Goal: Transaction & Acquisition: Purchase product/service

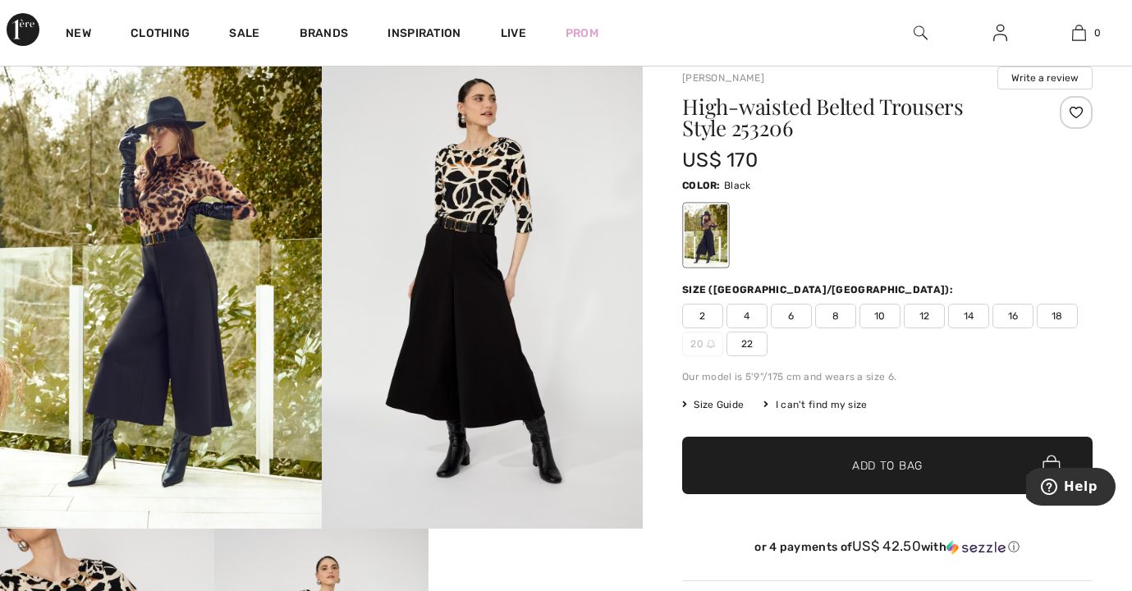
scroll to position [120, 0]
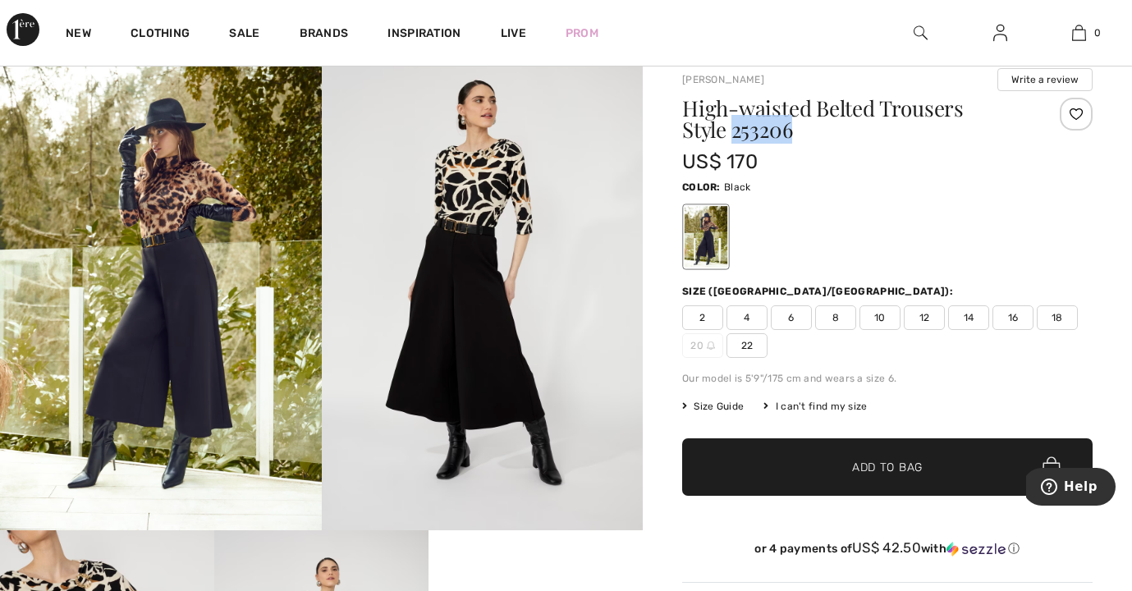
drag, startPoint x: 684, startPoint y: 132, endPoint x: 744, endPoint y: 127, distance: 60.1
click at [744, 127] on h1 "High-waisted Belted Trousers Style 253206" at bounding box center [853, 119] width 342 height 43
copy h1 "253206"
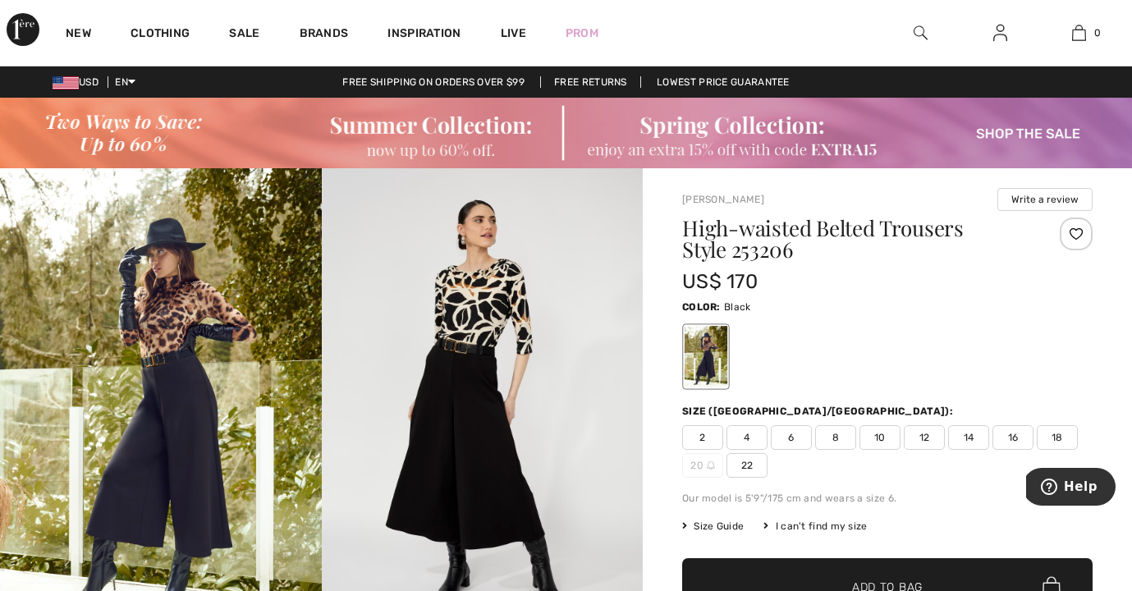
click at [483, 323] on img at bounding box center [483, 409] width 322 height 482
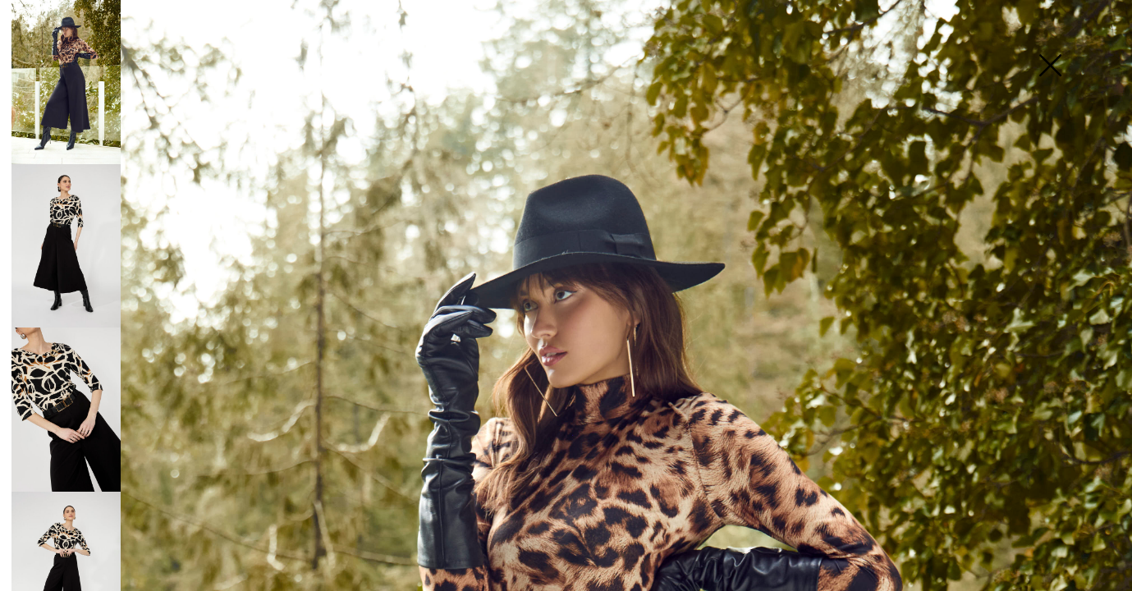
click at [54, 373] on img at bounding box center [65, 409] width 109 height 164
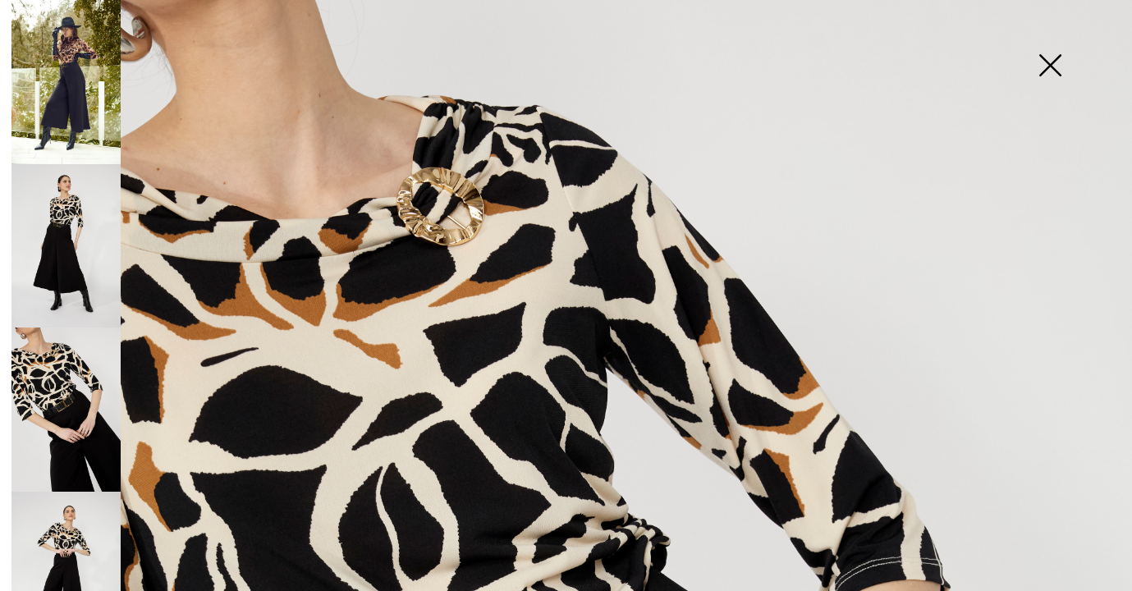
scroll to position [57, 0]
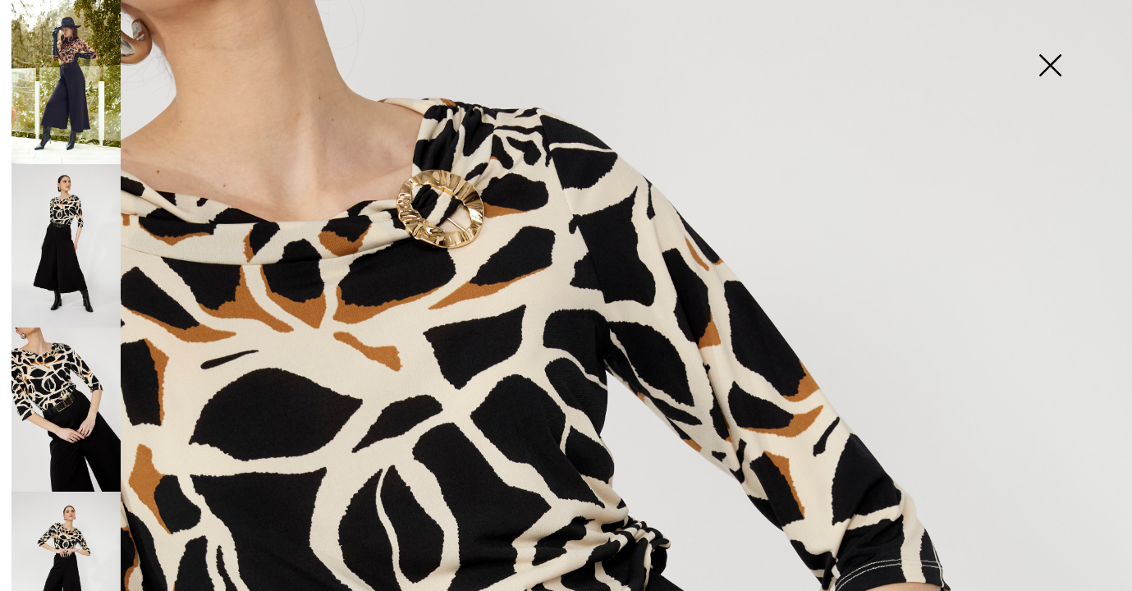
click at [71, 227] on img at bounding box center [65, 246] width 109 height 164
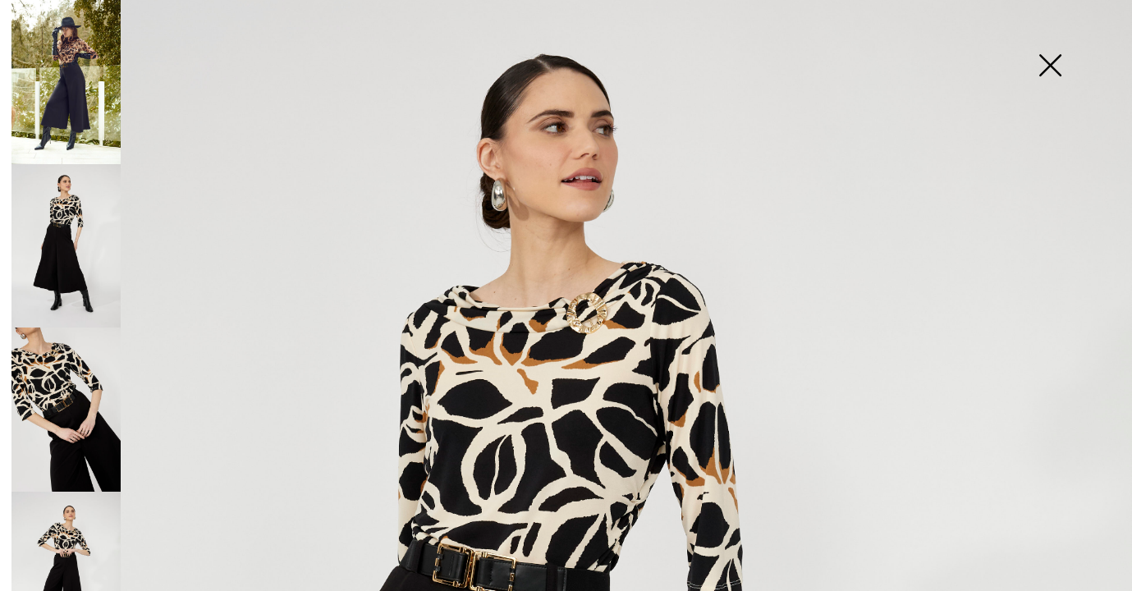
click at [1045, 65] on img at bounding box center [1050, 67] width 82 height 85
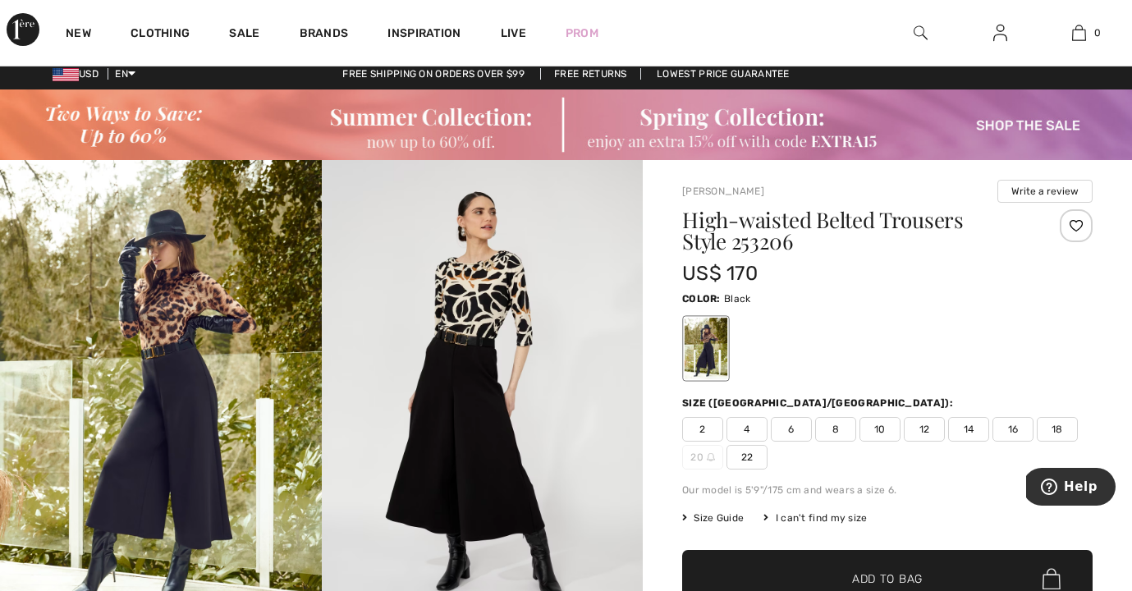
scroll to position [11, 0]
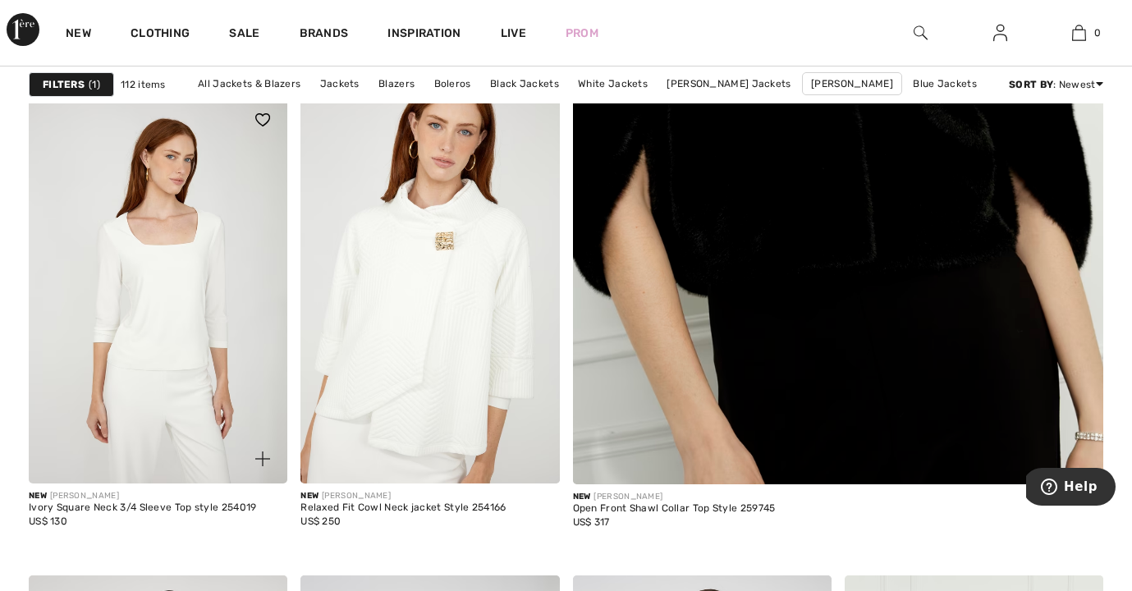
scroll to position [703, 0]
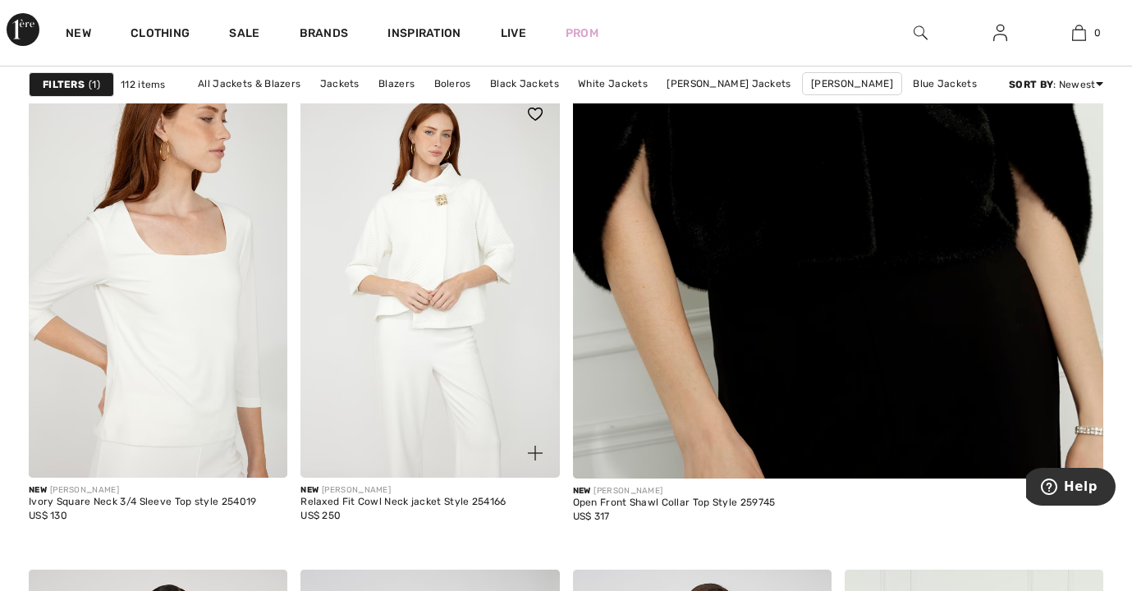
click at [422, 328] on img at bounding box center [429, 283] width 259 height 388
click at [402, 340] on img at bounding box center [429, 283] width 259 height 388
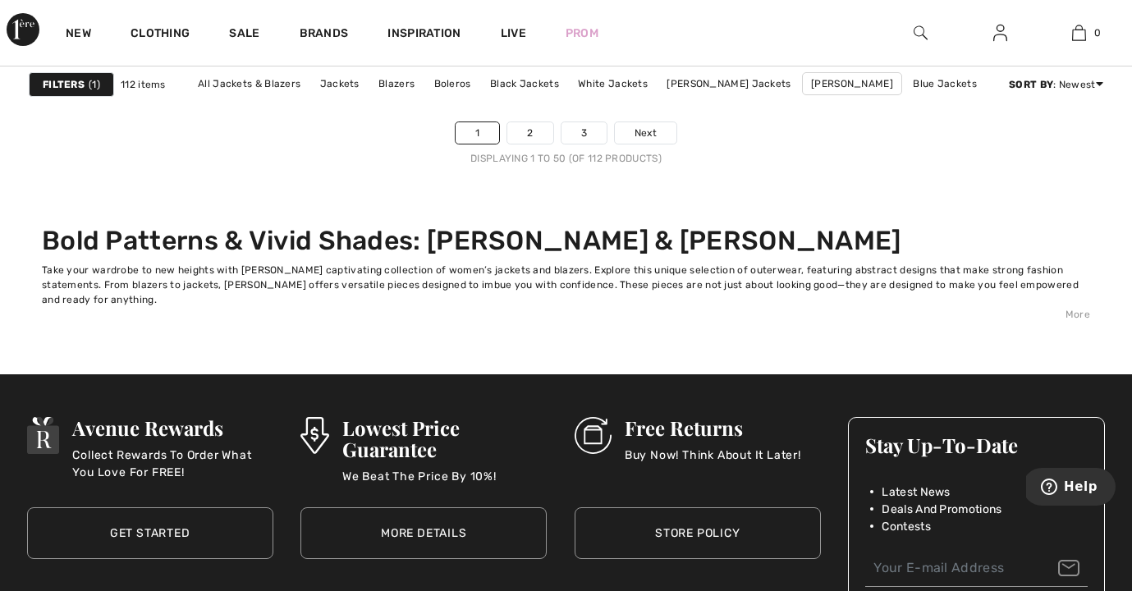
scroll to position [7443, 0]
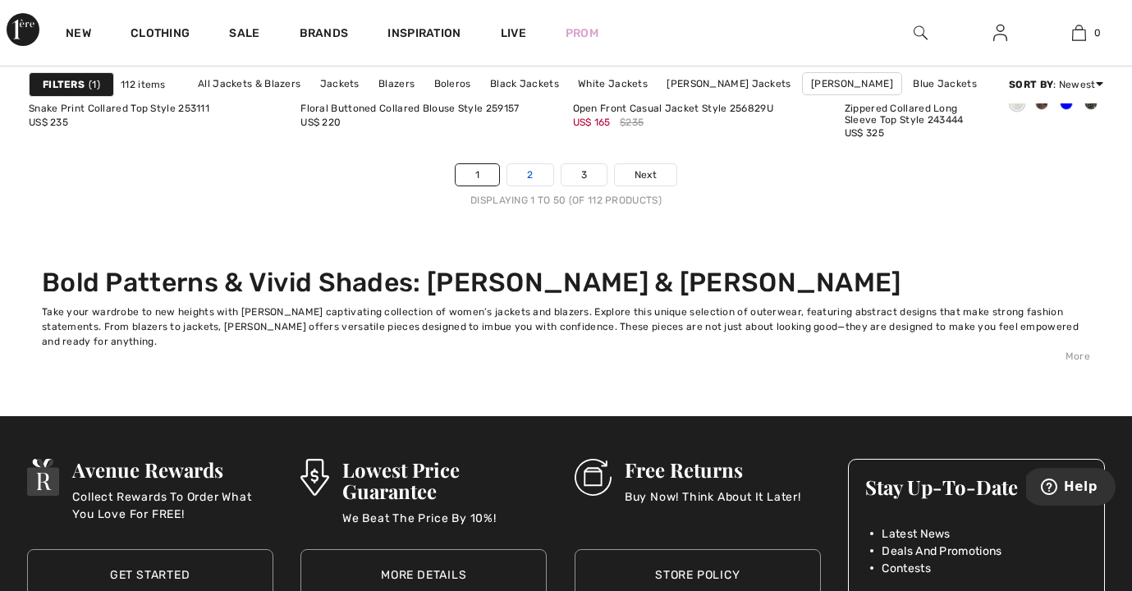
click at [522, 171] on link "2" at bounding box center [529, 174] width 45 height 21
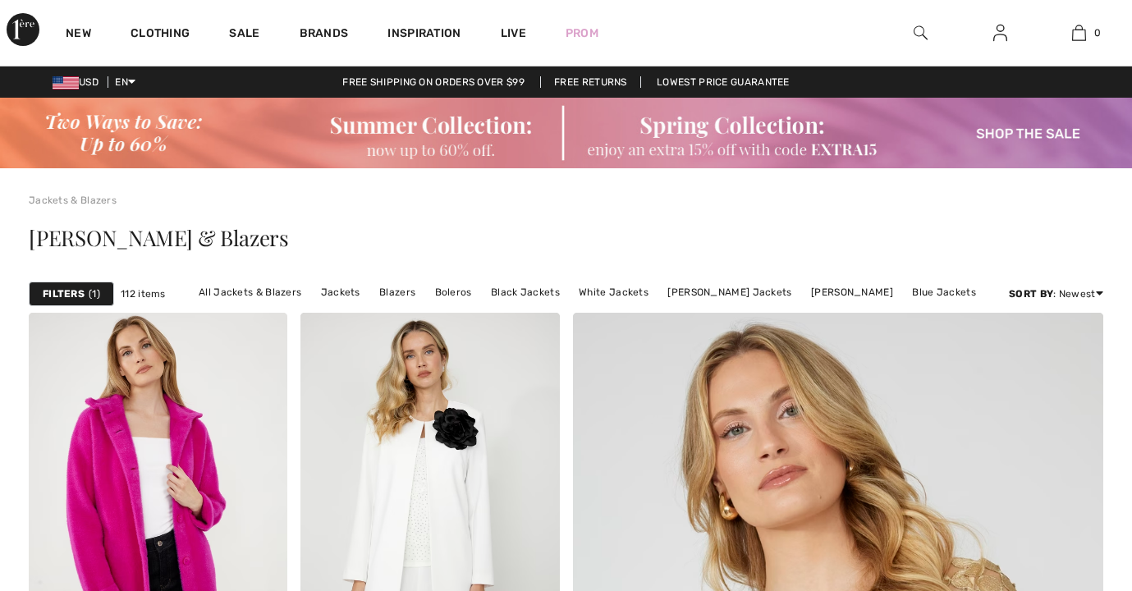
checkbox input "true"
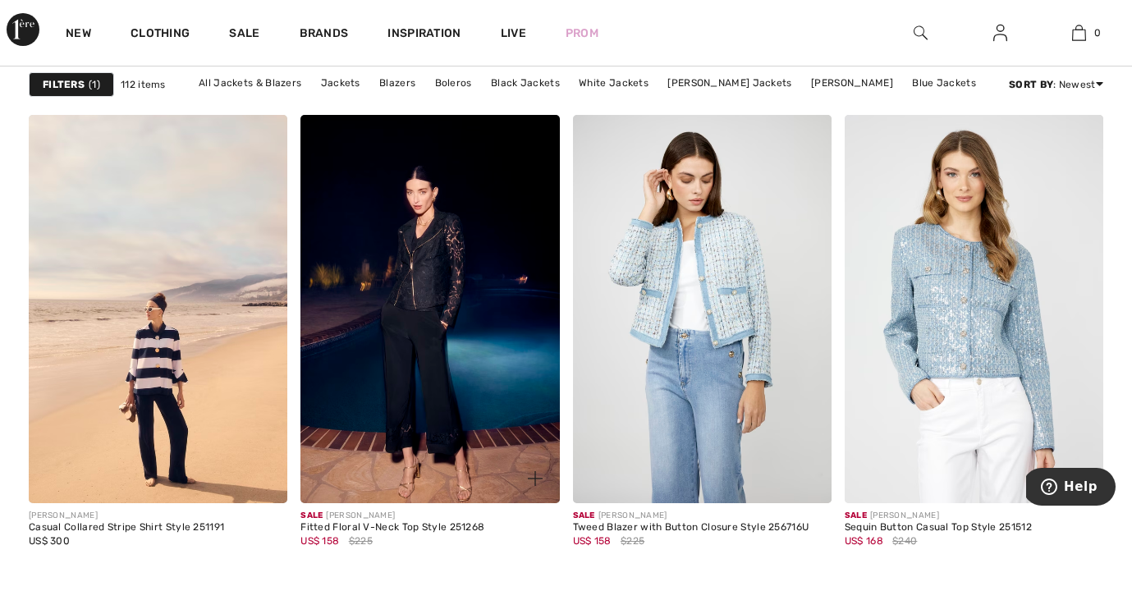
scroll to position [1161, 0]
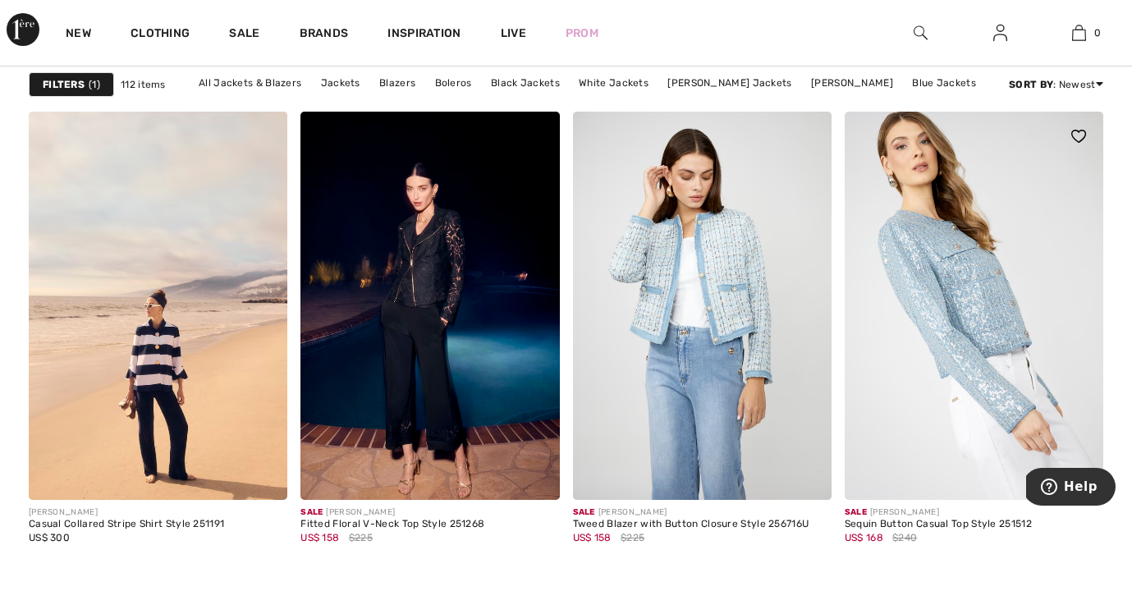
click at [923, 424] on img at bounding box center [974, 306] width 259 height 388
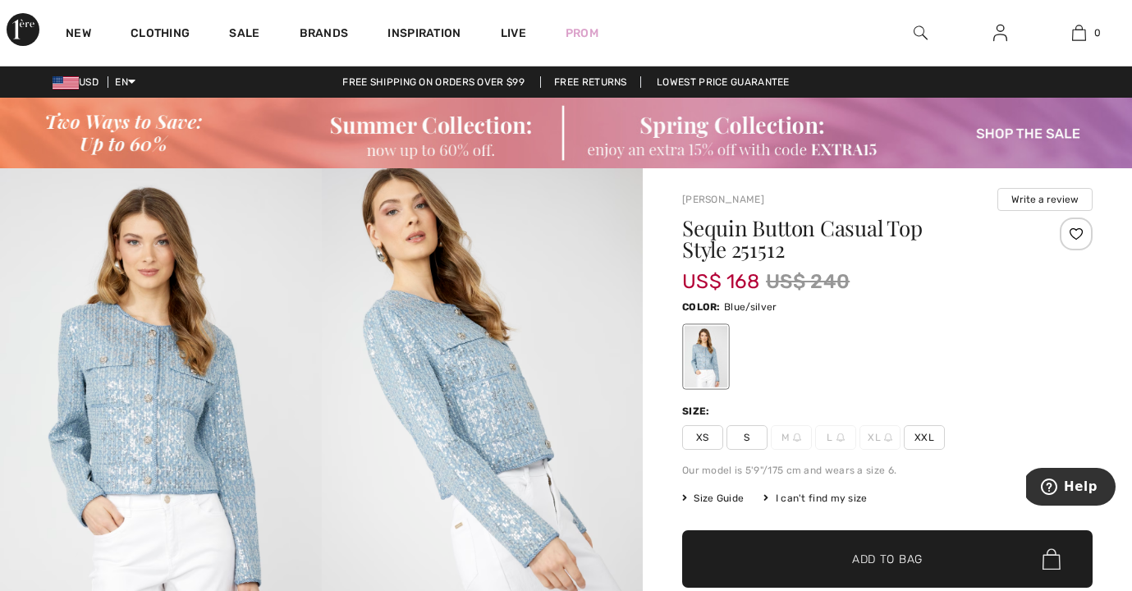
click at [744, 434] on span "S" at bounding box center [746, 437] width 41 height 25
click at [862, 558] on span "Add to Bag" at bounding box center [887, 559] width 71 height 17
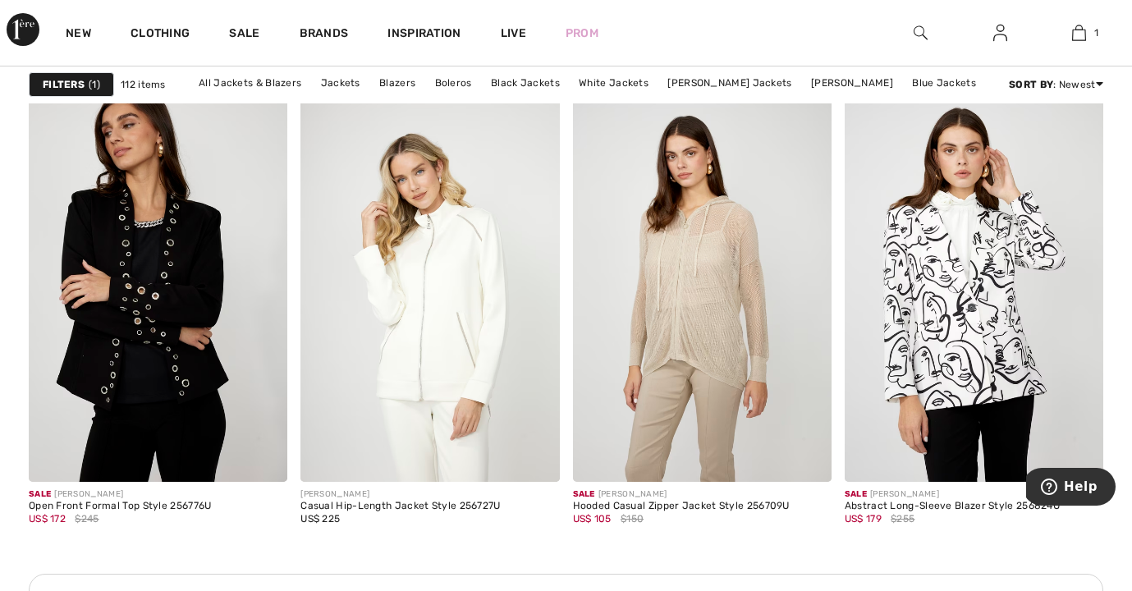
scroll to position [1685, 0]
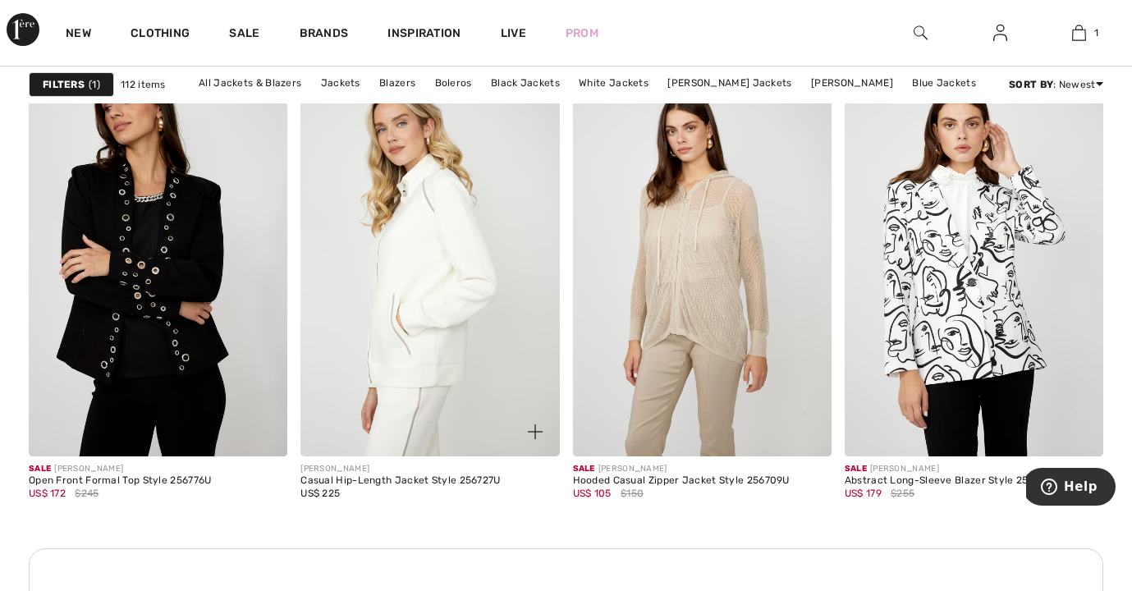
click at [428, 342] on img at bounding box center [429, 262] width 259 height 388
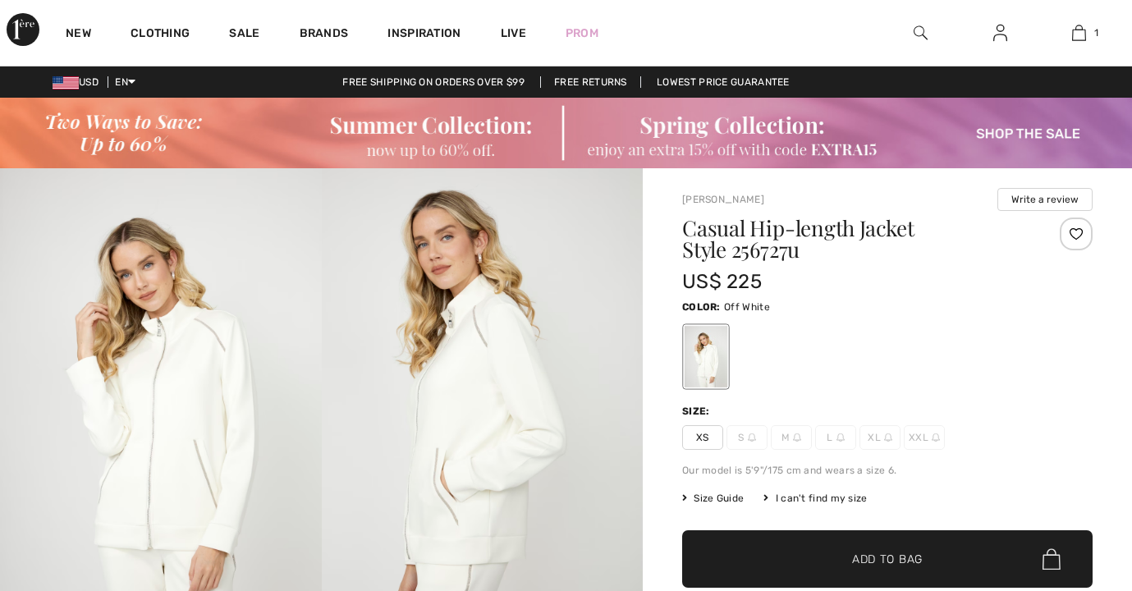
checkbox input "true"
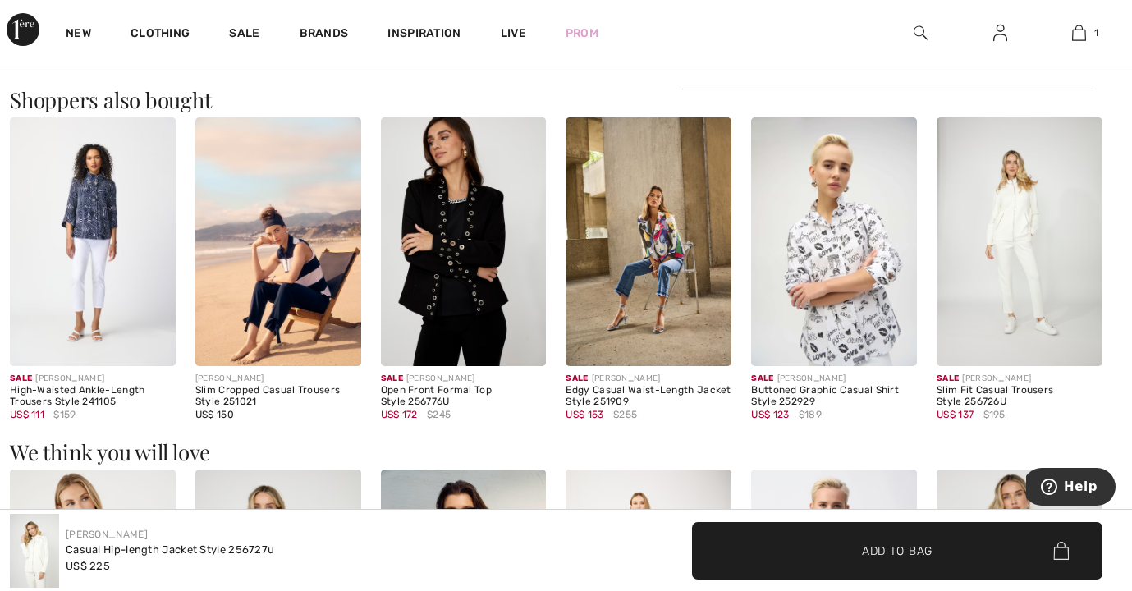
scroll to position [1450, 0]
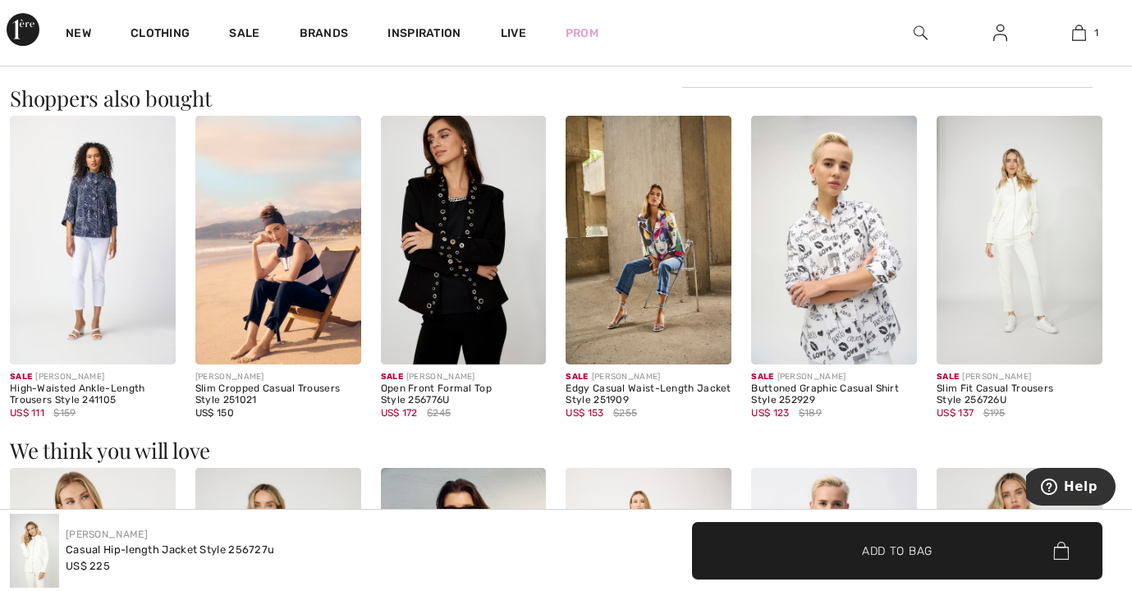
click at [996, 318] on img at bounding box center [1020, 240] width 166 height 249
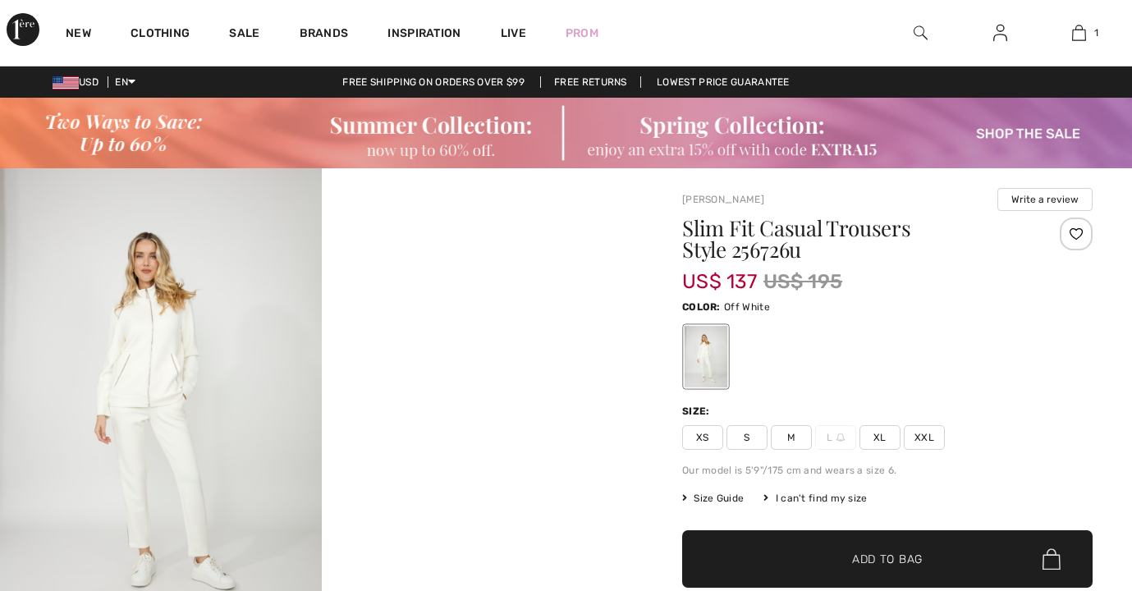
checkbox input "true"
click at [748, 435] on span "S" at bounding box center [746, 437] width 41 height 25
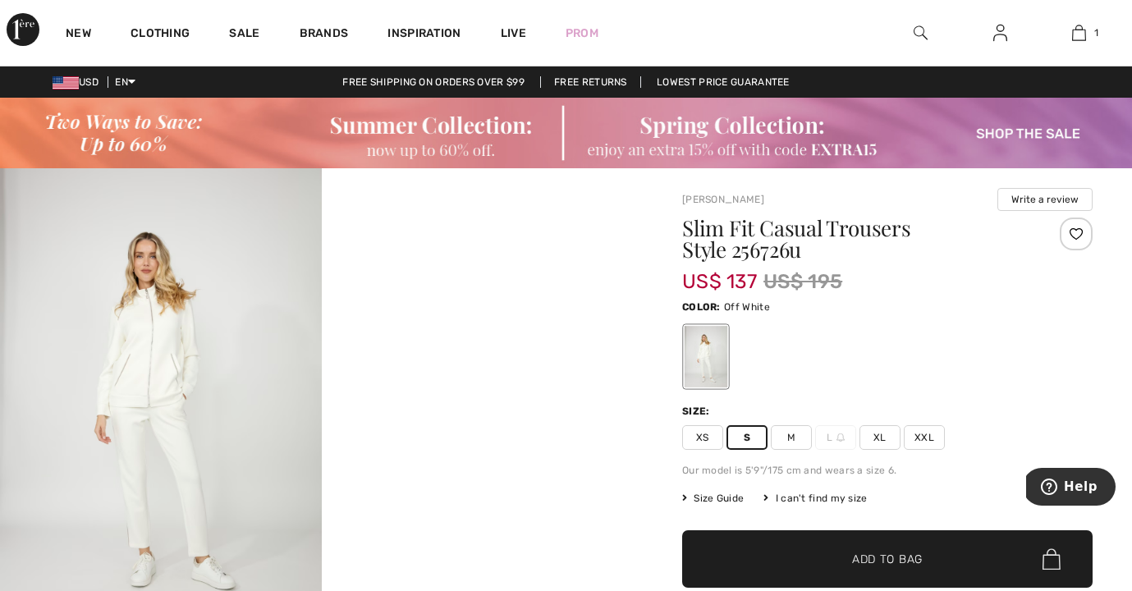
click at [820, 561] on span "✔ Added to Bag" at bounding box center [863, 559] width 100 height 17
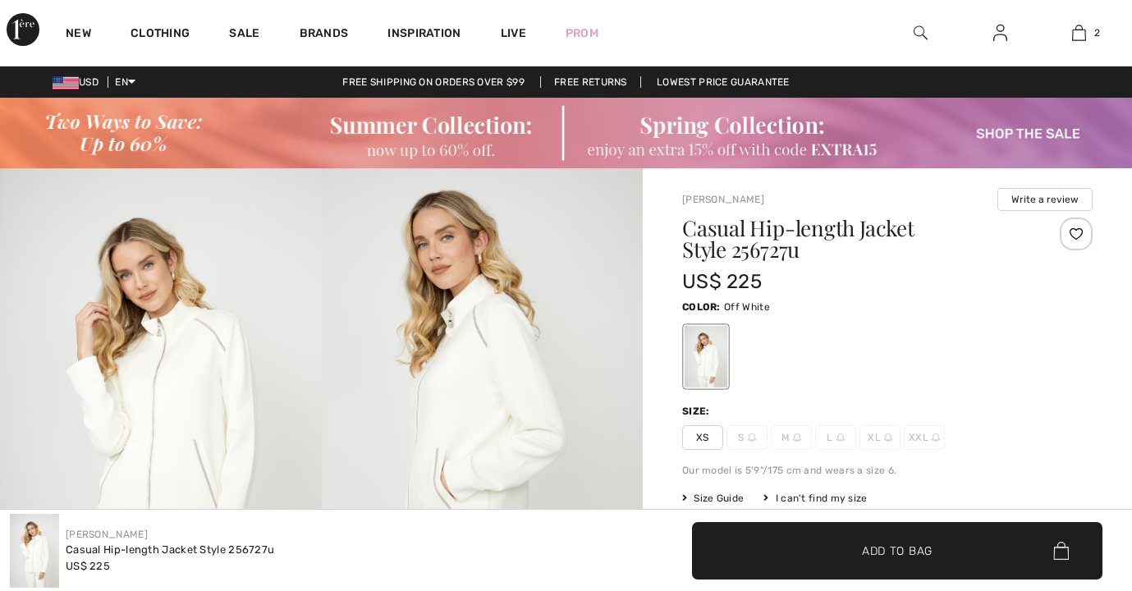
checkbox input "true"
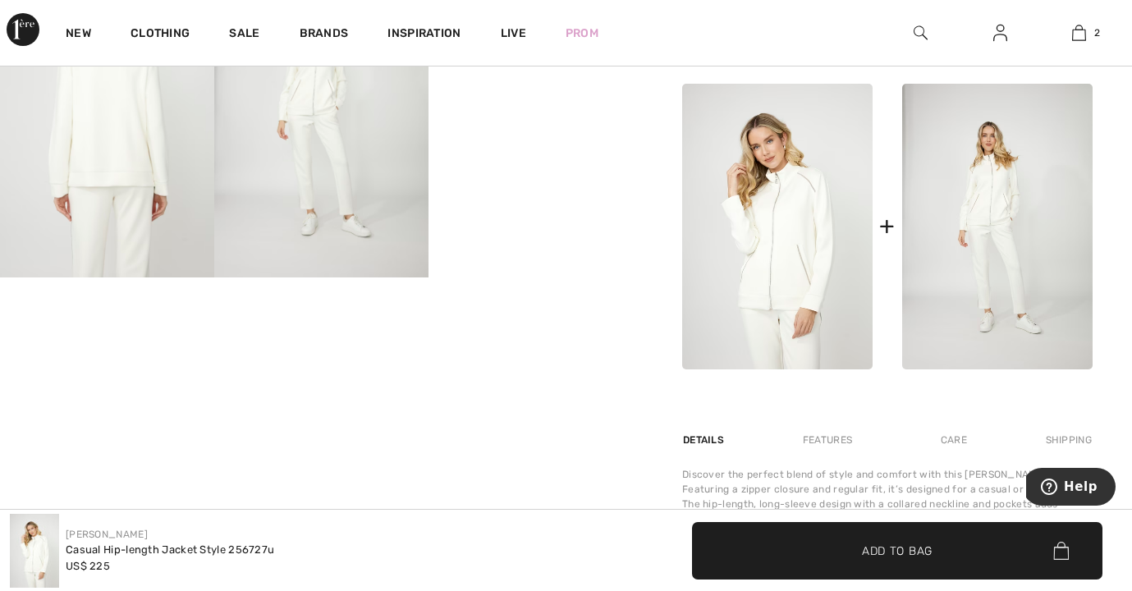
scroll to position [691, 0]
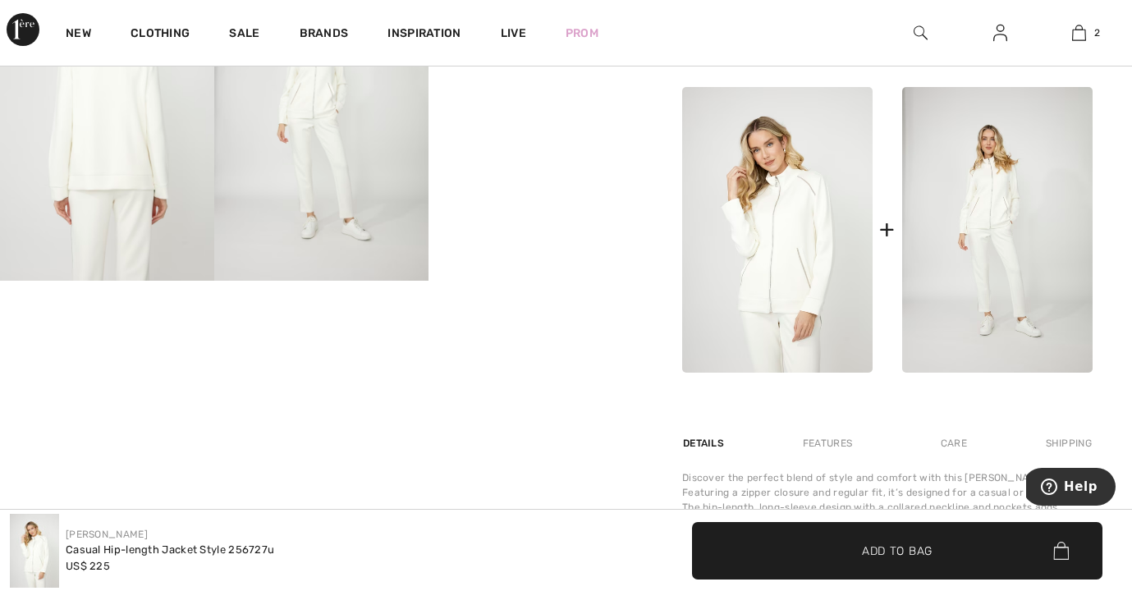
click at [781, 245] on img at bounding box center [777, 230] width 190 height 286
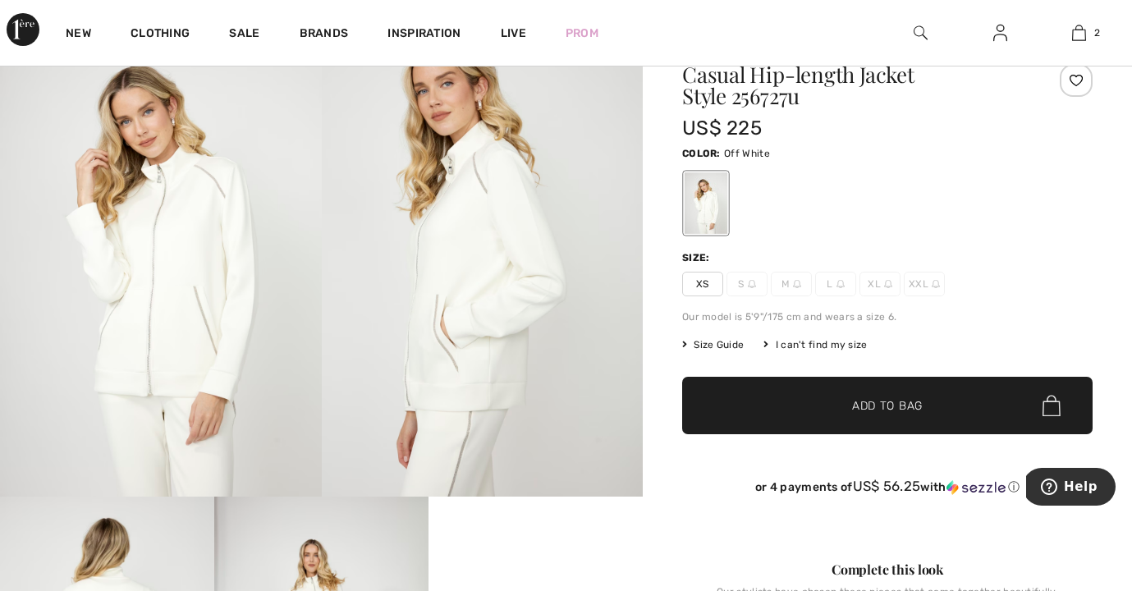
scroll to position [140, 0]
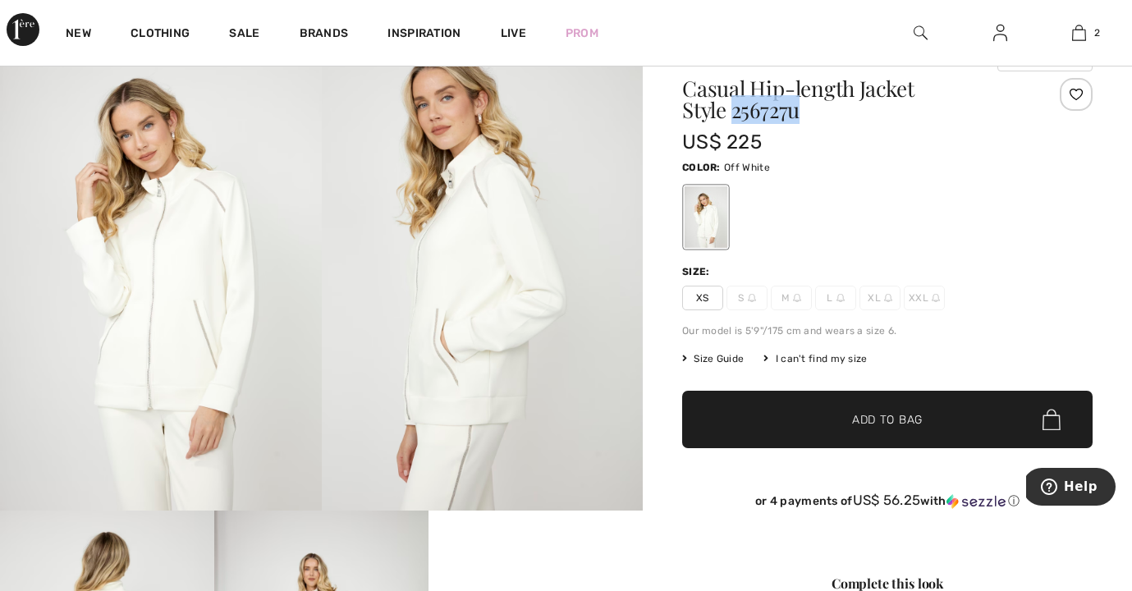
drag, startPoint x: 683, startPoint y: 114, endPoint x: 755, endPoint y: 113, distance: 72.2
click at [756, 113] on h1 "Casual Hip-length Jacket Style 256727u" at bounding box center [853, 99] width 342 height 43
copy h1 "256727u"
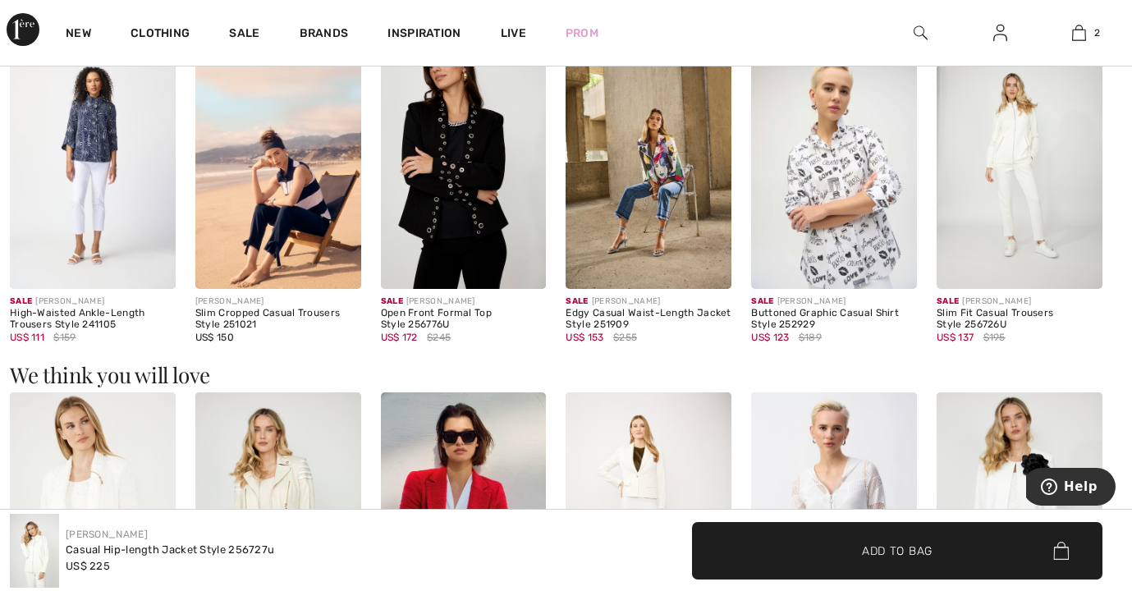
scroll to position [1550, 0]
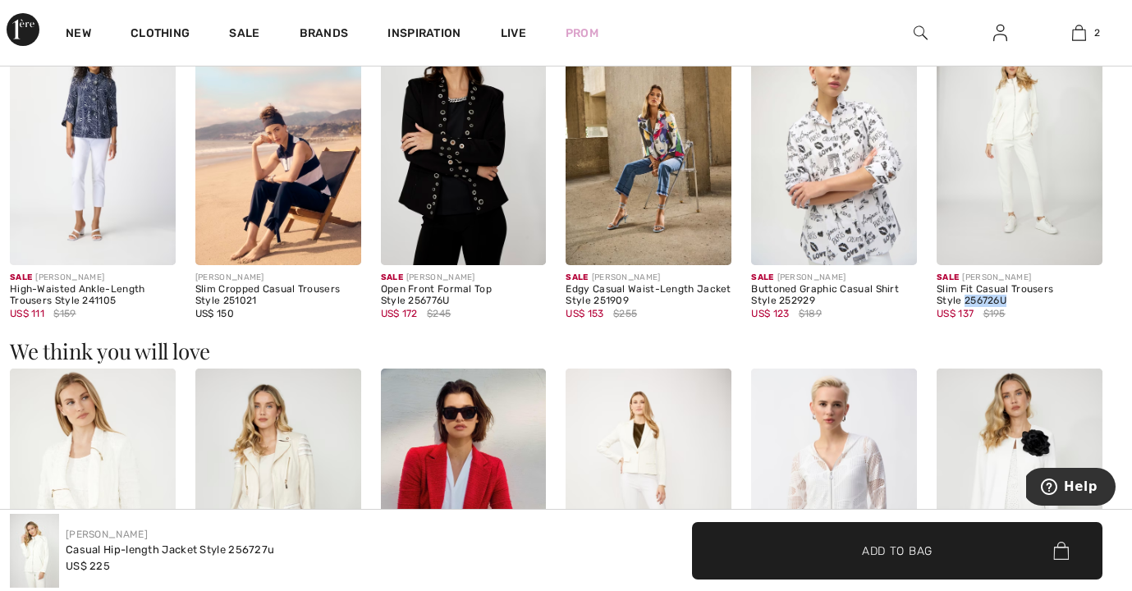
drag, startPoint x: 937, startPoint y: 301, endPoint x: 984, endPoint y: 299, distance: 46.8
click at [984, 299] on div "Slim Fit Casual Trousers Style 256726U" at bounding box center [1020, 295] width 166 height 23
copy div "256726U"
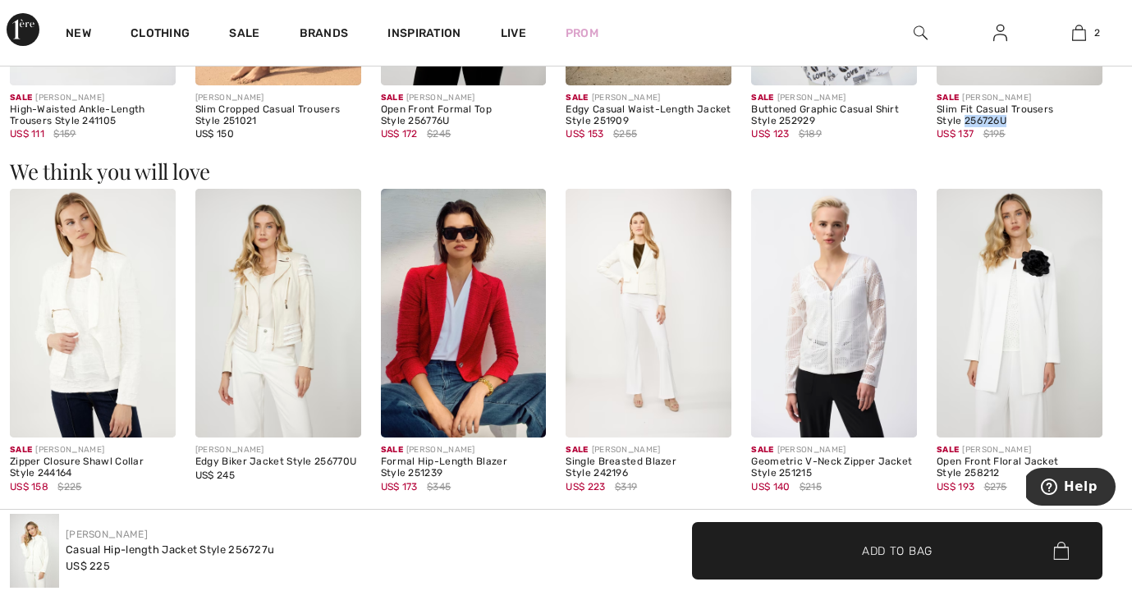
scroll to position [1742, 0]
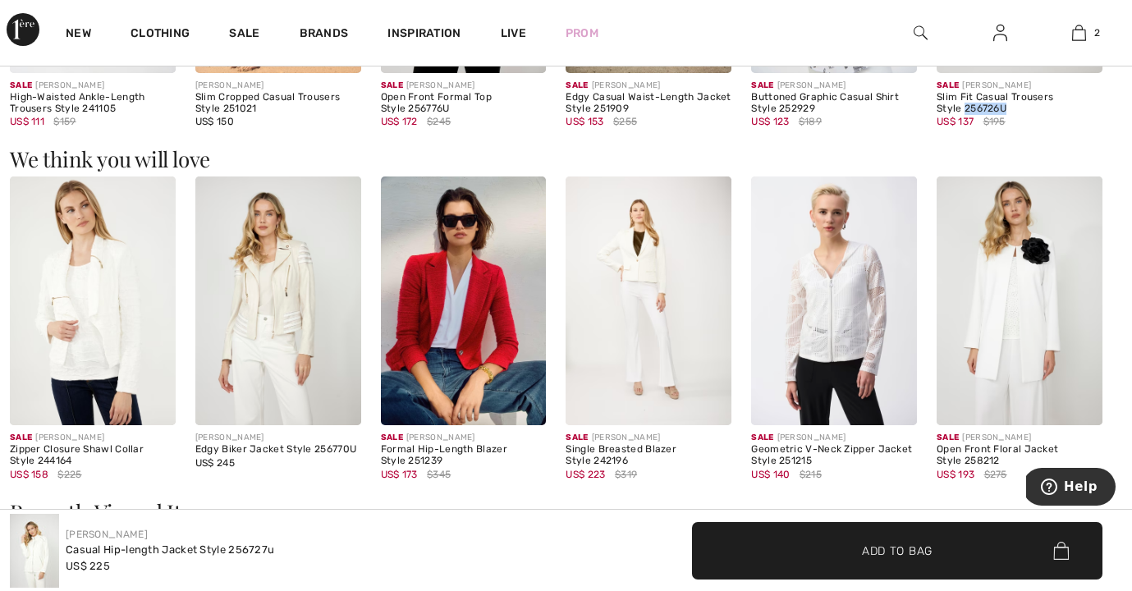
click at [1001, 309] on img at bounding box center [1020, 300] width 166 height 249
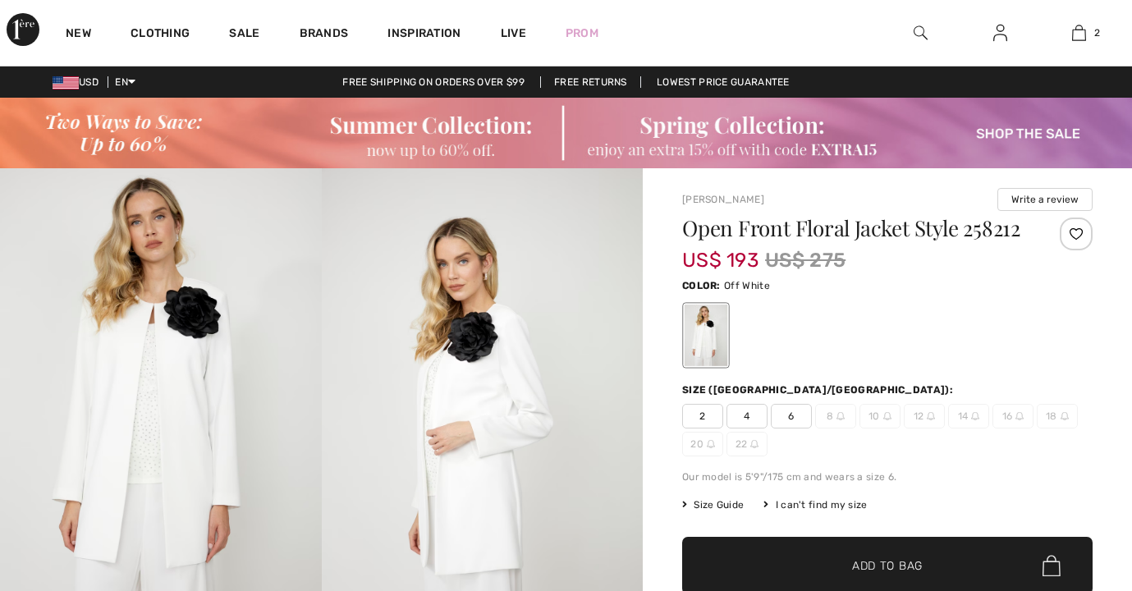
checkbox input "true"
click at [185, 401] on img at bounding box center [161, 409] width 322 height 482
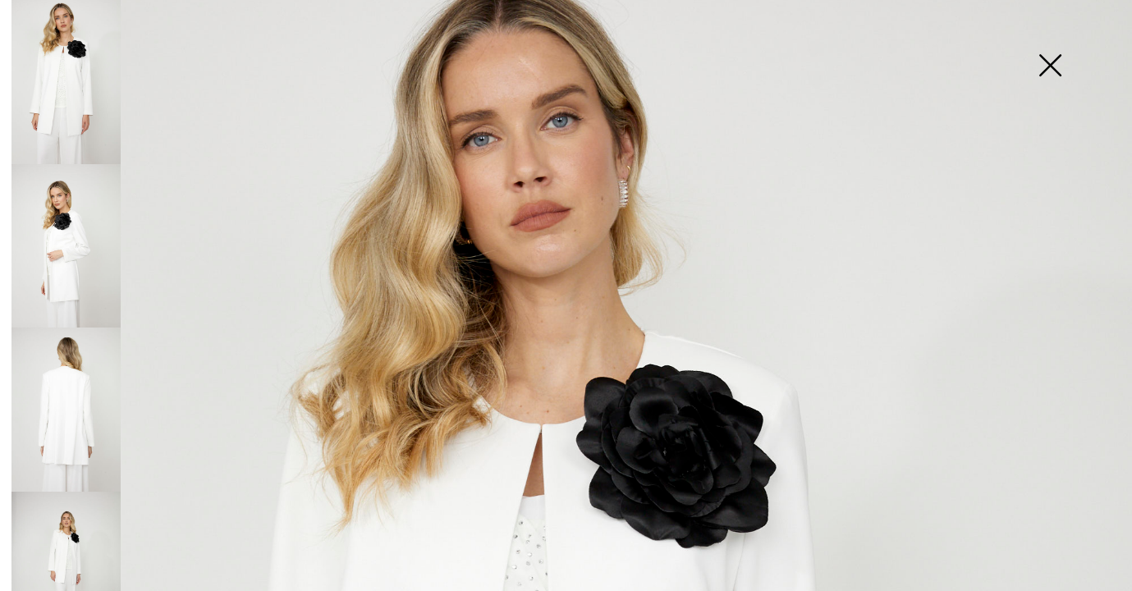
scroll to position [51, 0]
click at [1051, 65] on img at bounding box center [1050, 67] width 82 height 85
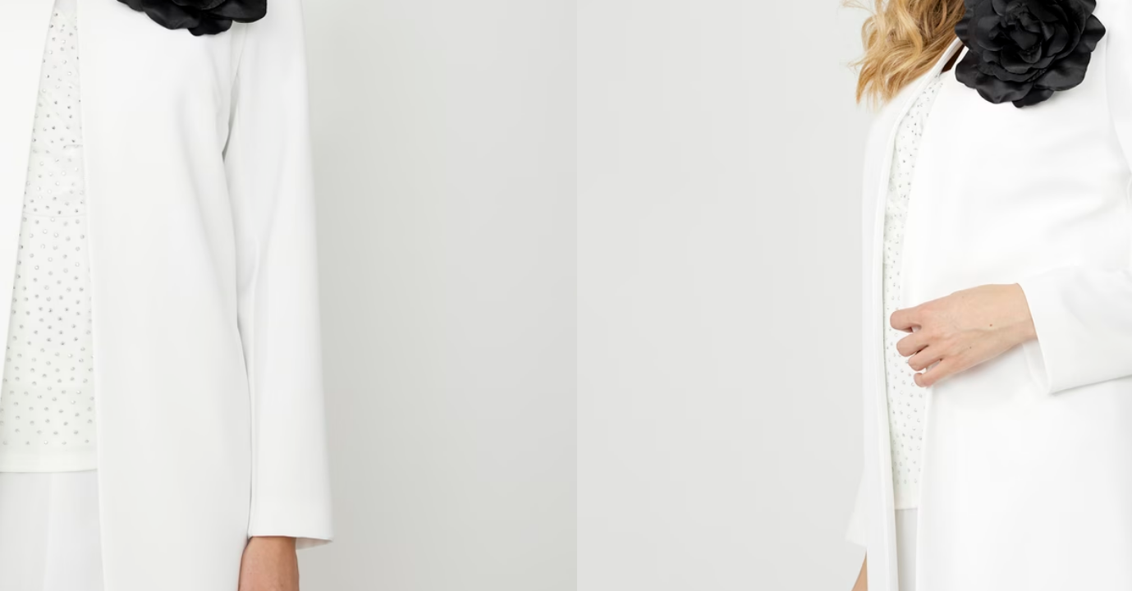
scroll to position [94, 0]
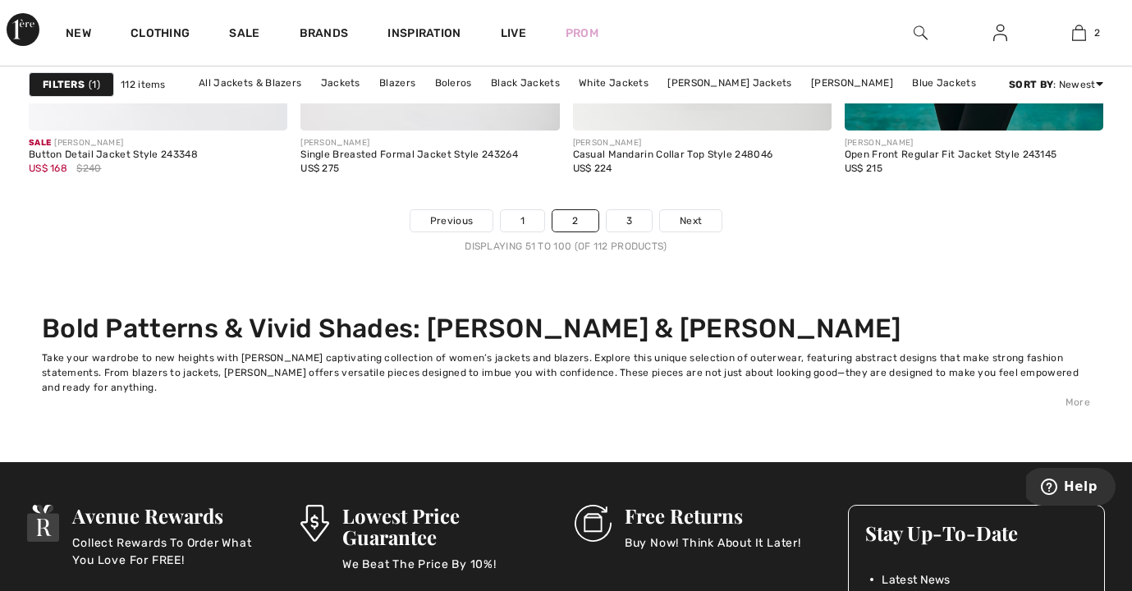
scroll to position [7395, 0]
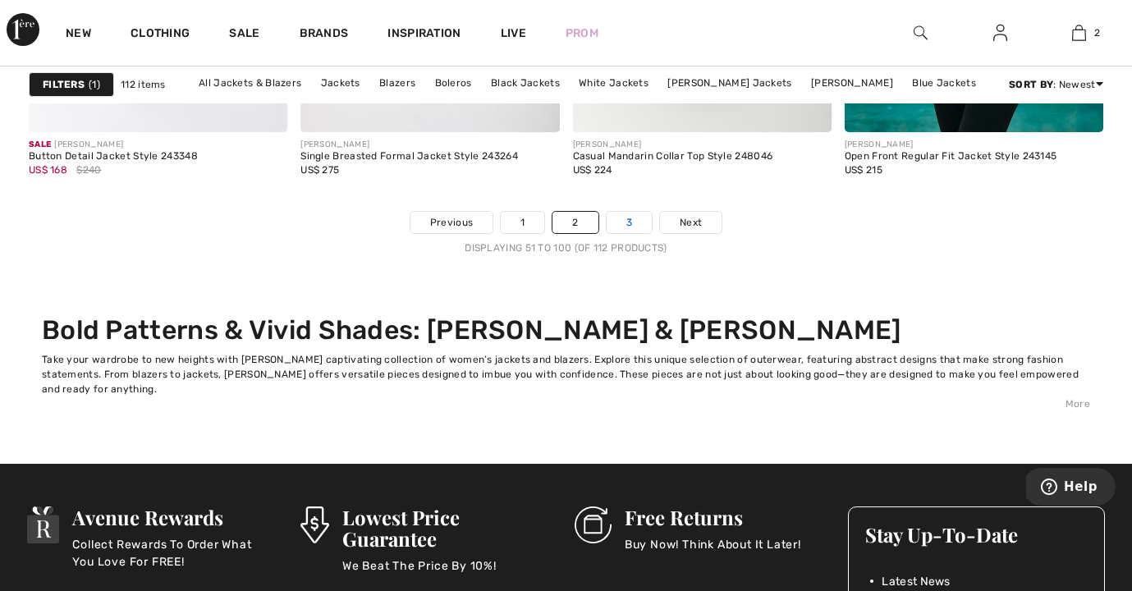
click at [625, 218] on link "3" at bounding box center [629, 222] width 45 height 21
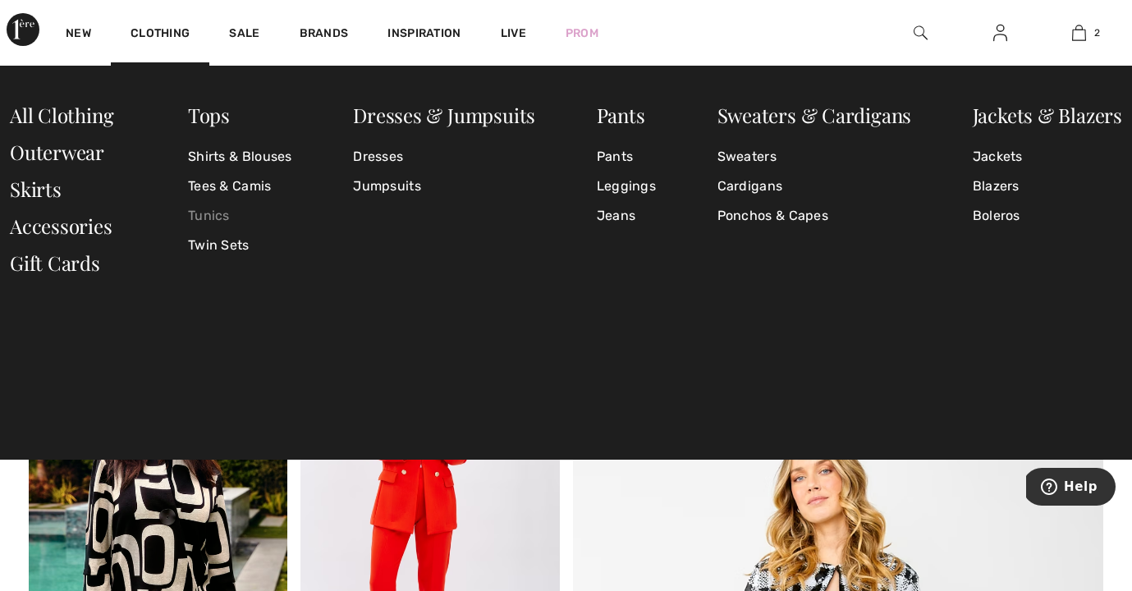
click at [215, 212] on link "Tunics" at bounding box center [240, 216] width 104 height 30
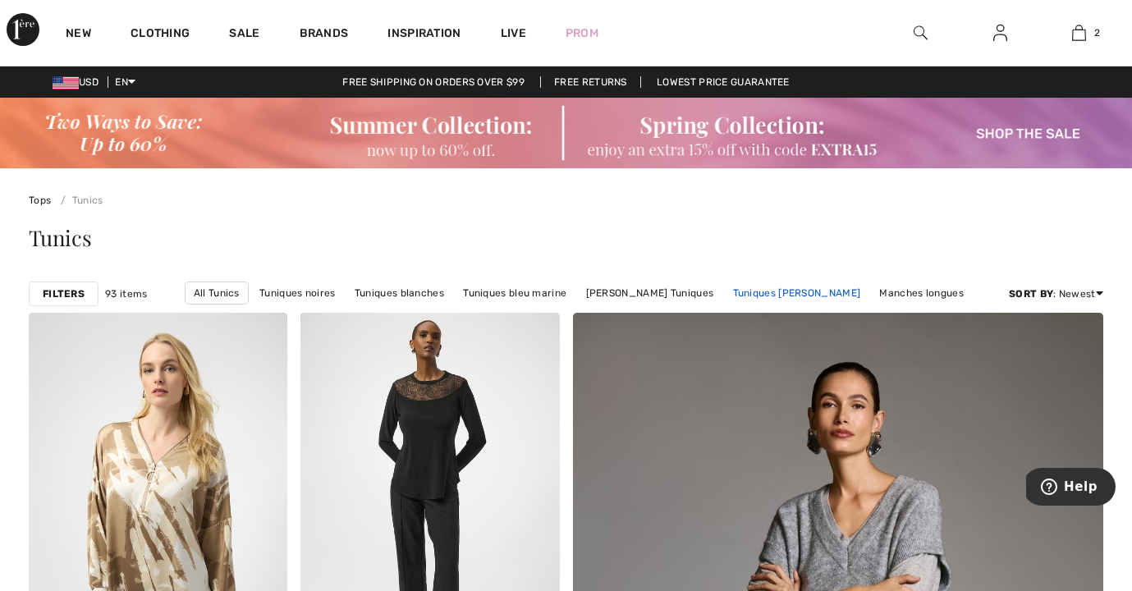
click at [776, 290] on link "Tuniques Frank Lyman" at bounding box center [797, 292] width 144 height 21
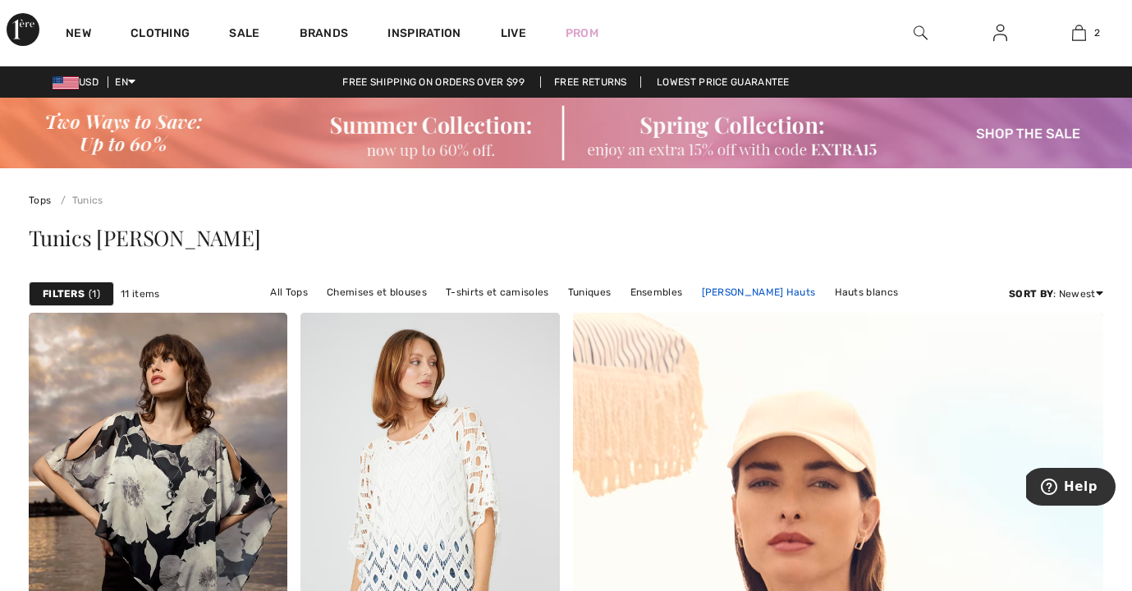
click at [694, 289] on link "[PERSON_NAME] Hauts" at bounding box center [759, 292] width 131 height 21
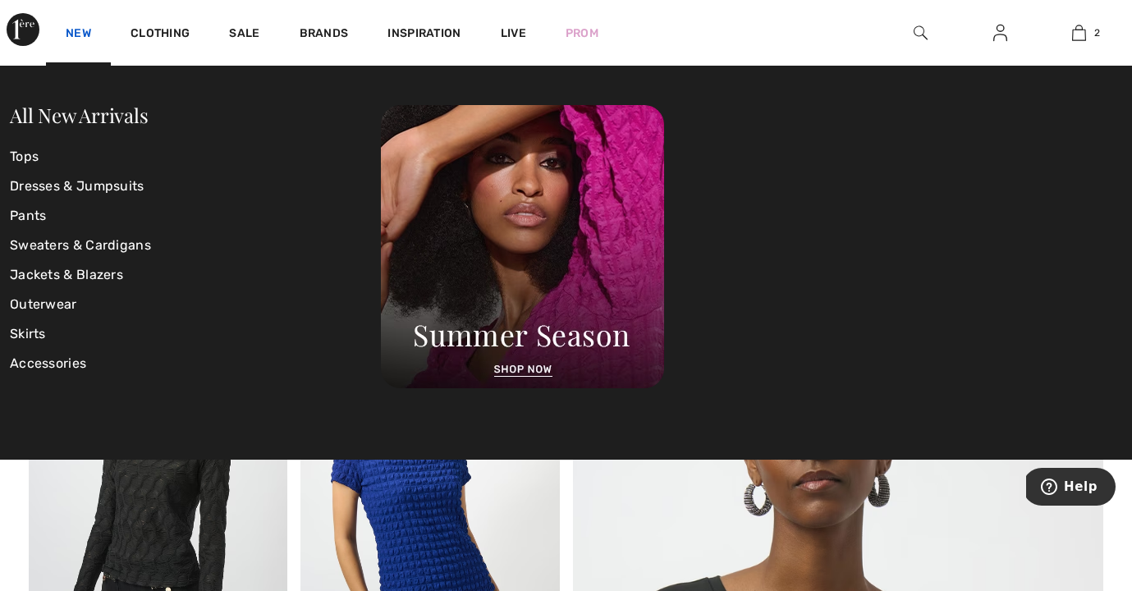
click at [79, 30] on link "New" at bounding box center [78, 34] width 25 height 17
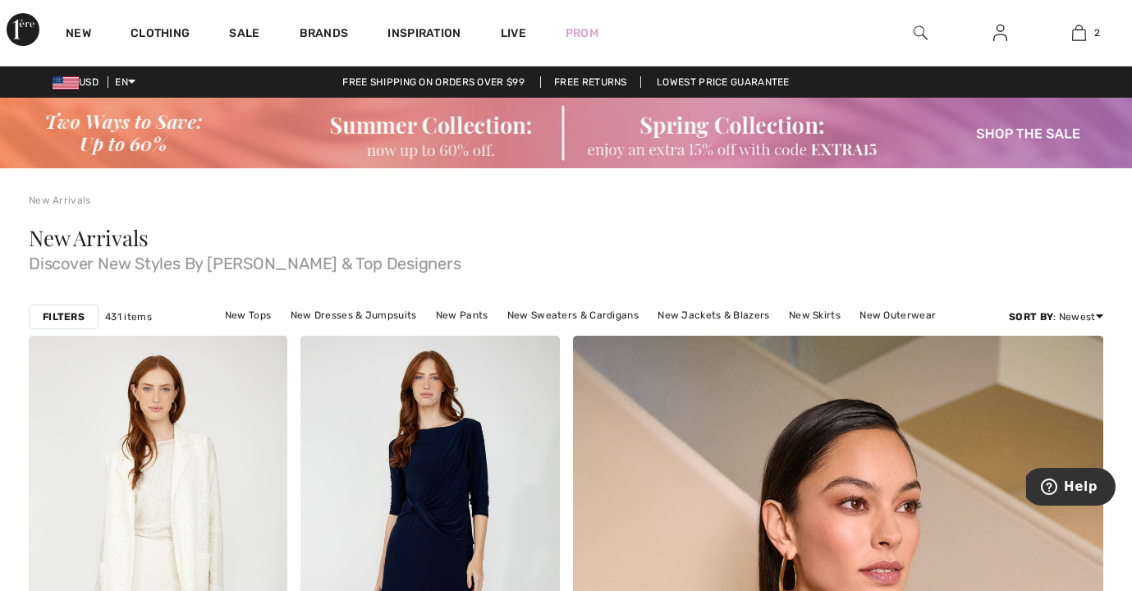
click at [71, 314] on strong "Filters" at bounding box center [64, 316] width 42 height 15
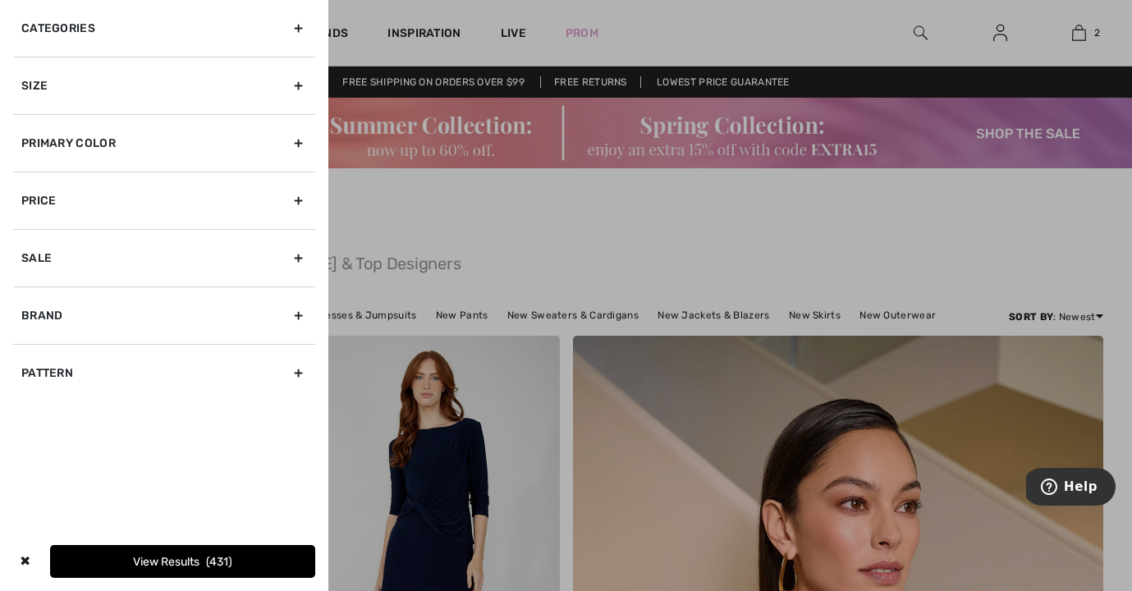
click at [66, 314] on div "Brand" at bounding box center [164, 314] width 302 height 57
click at [30, 383] on input"] "Dolcezza" at bounding box center [27, 386] width 12 height 12
checkbox input"] "true"
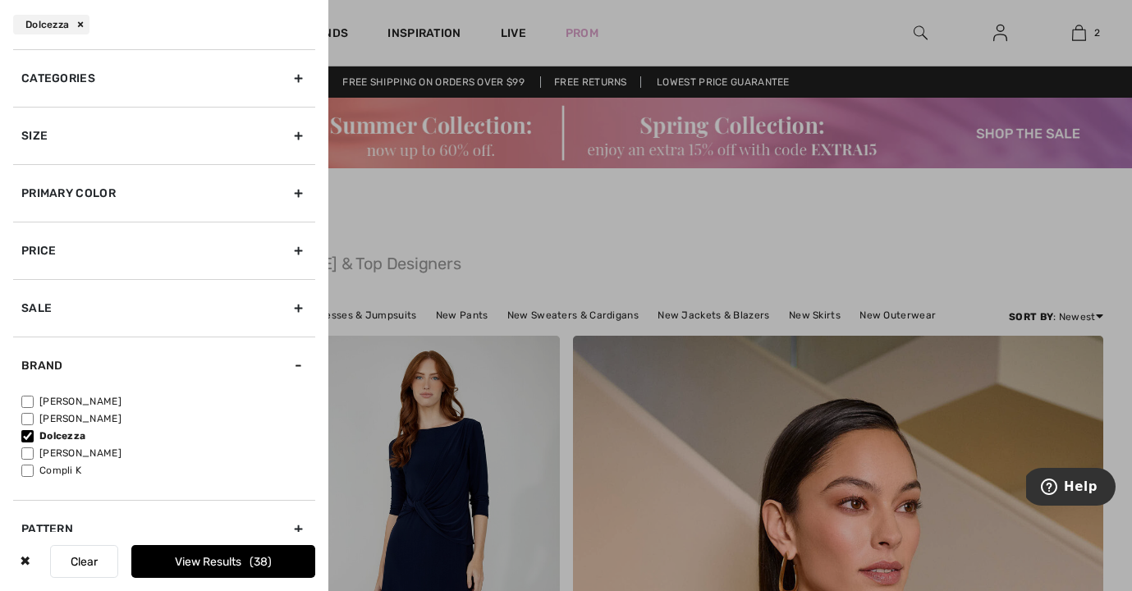
click at [254, 556] on button "View Results 38" at bounding box center [223, 561] width 184 height 33
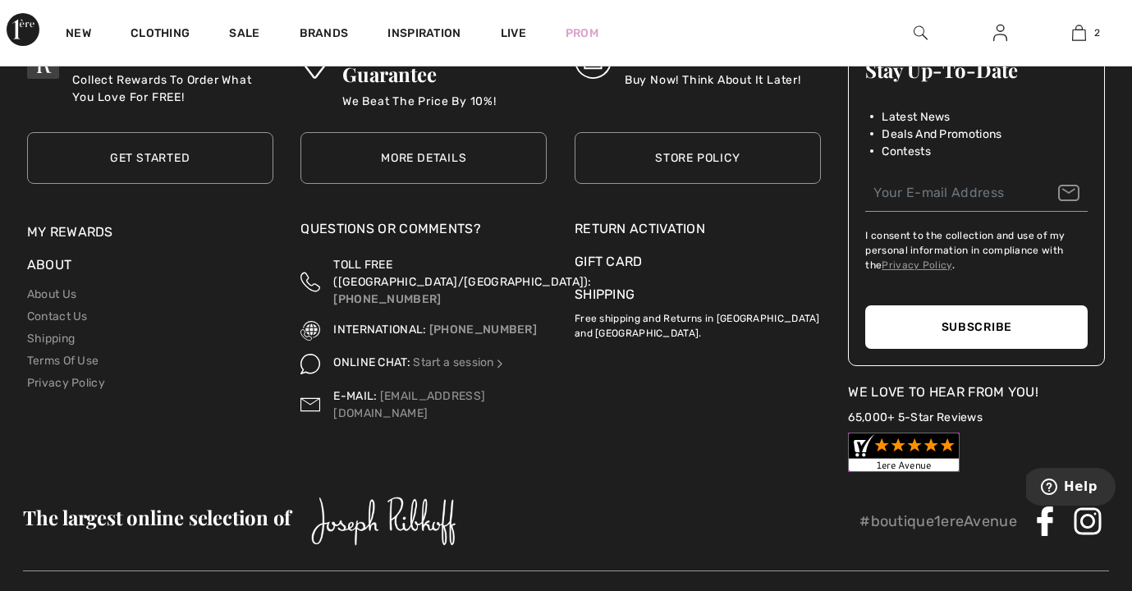
scroll to position [6026, 0]
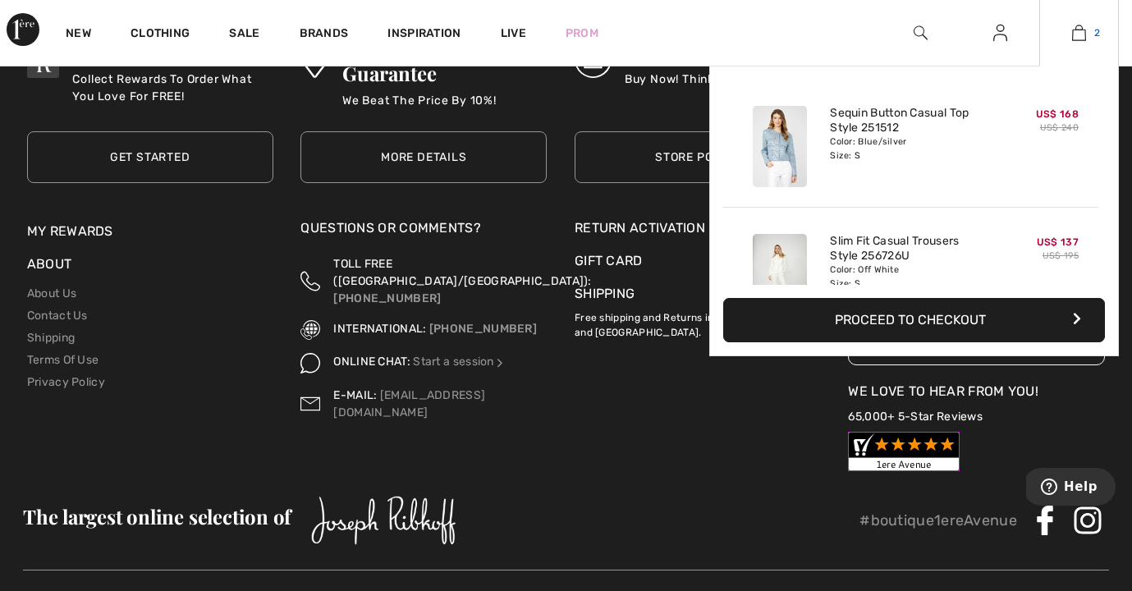
click at [1083, 33] on img at bounding box center [1079, 33] width 14 height 20
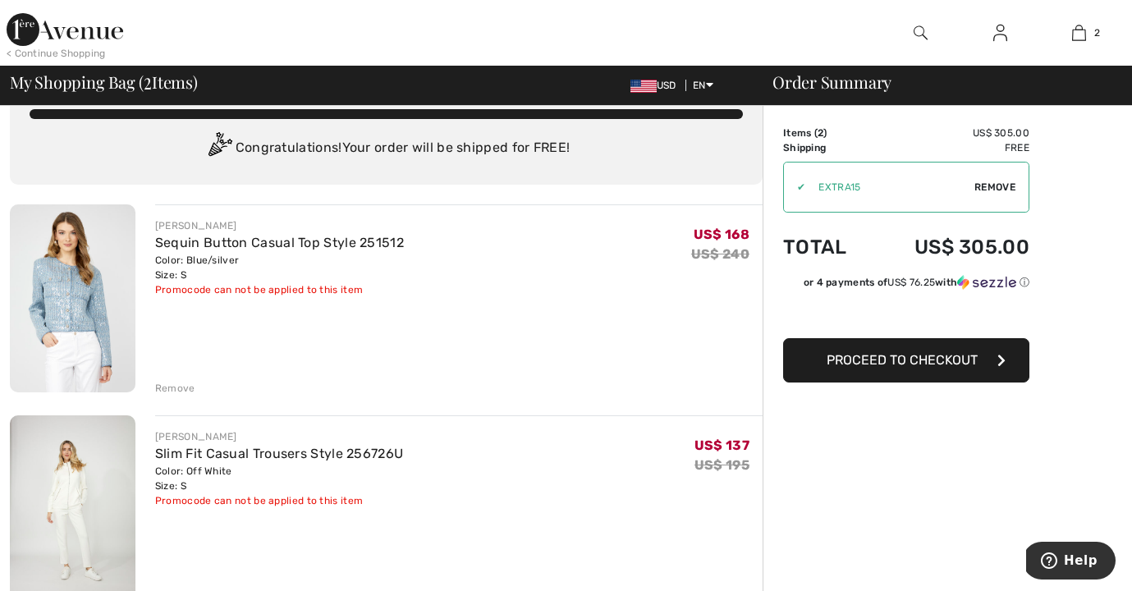
scroll to position [41, 0]
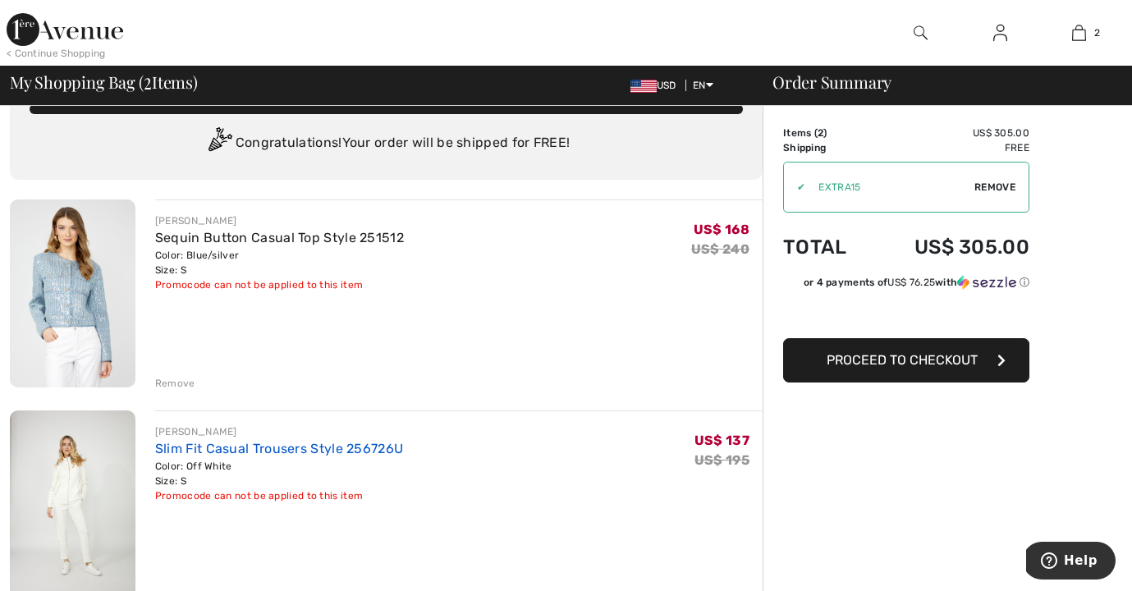
click at [231, 447] on link "Slim Fit Casual Trousers Style 256726U" at bounding box center [279, 449] width 248 height 16
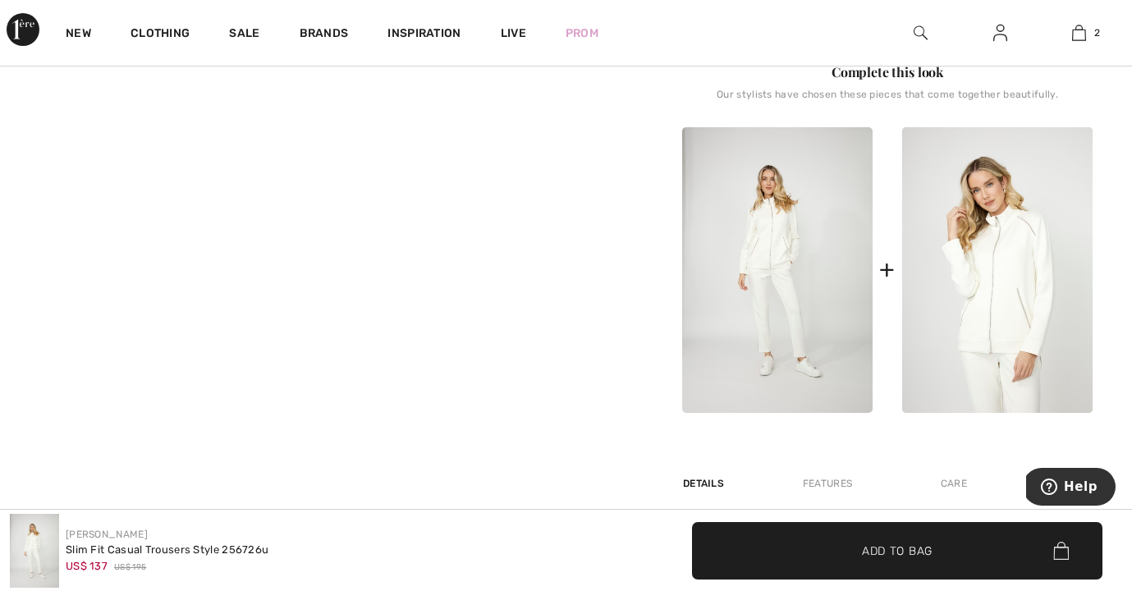
scroll to position [653, 0]
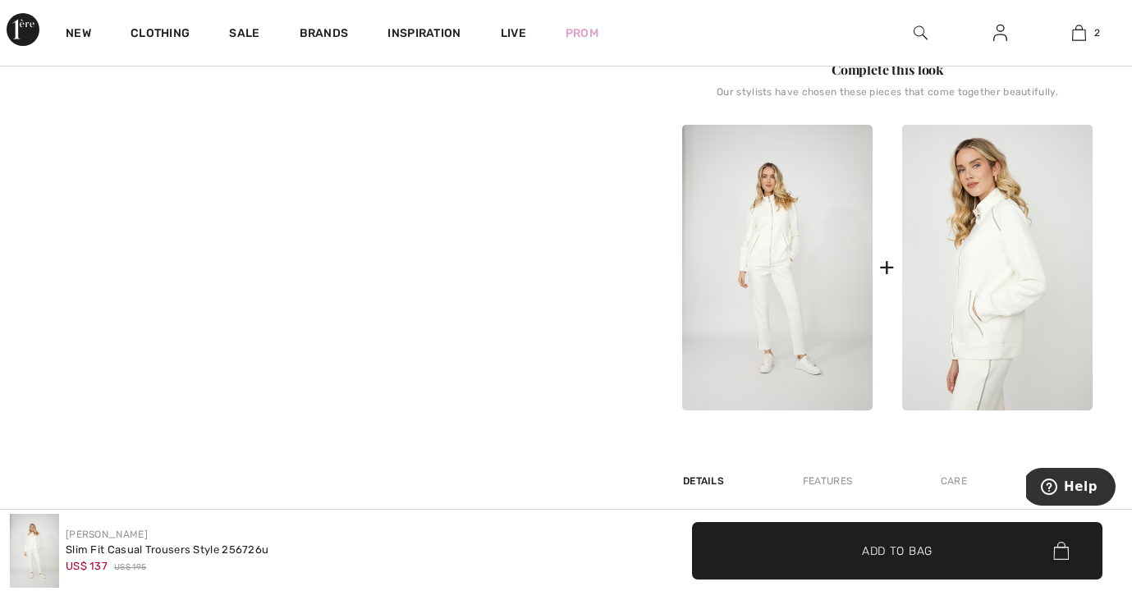
click at [958, 272] on img at bounding box center [997, 268] width 190 height 286
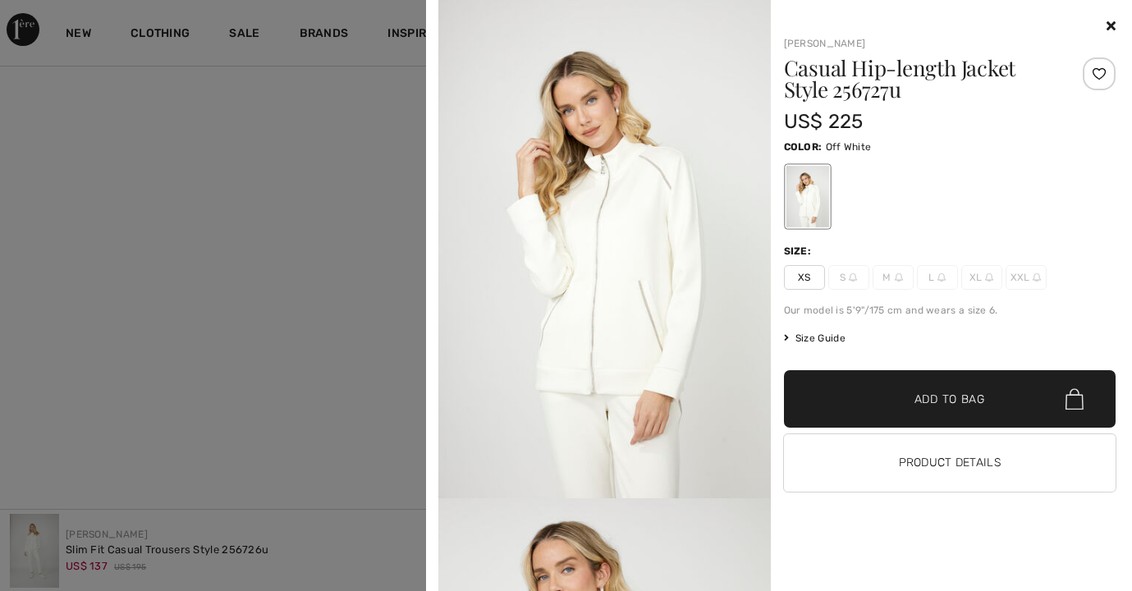
click at [923, 401] on span "Add to Bag" at bounding box center [949, 399] width 71 height 17
click at [805, 270] on span "XS" at bounding box center [804, 277] width 41 height 25
click at [932, 392] on span "Add to Bag" at bounding box center [949, 399] width 71 height 17
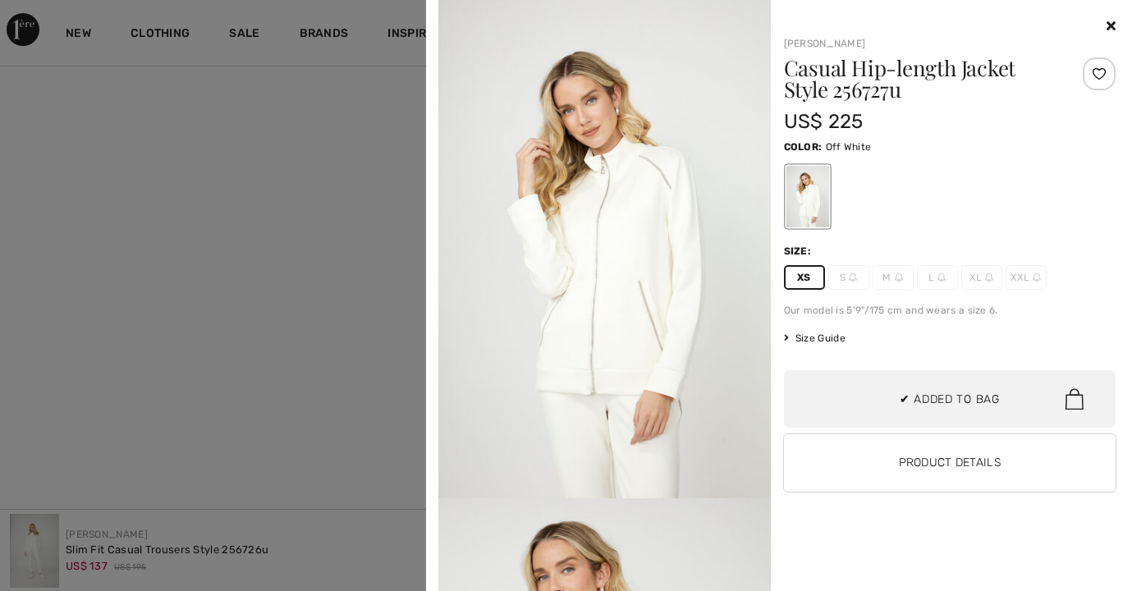
scroll to position [179, 0]
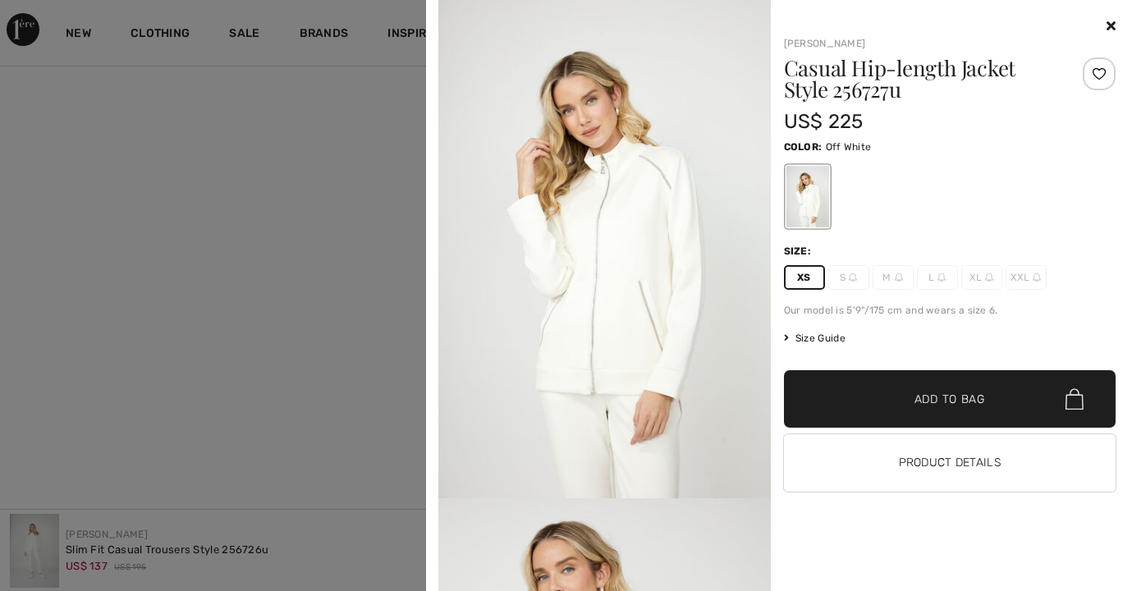
click at [1111, 22] on icon at bounding box center [1110, 25] width 9 height 13
